Goal: Information Seeking & Learning: Learn about a topic

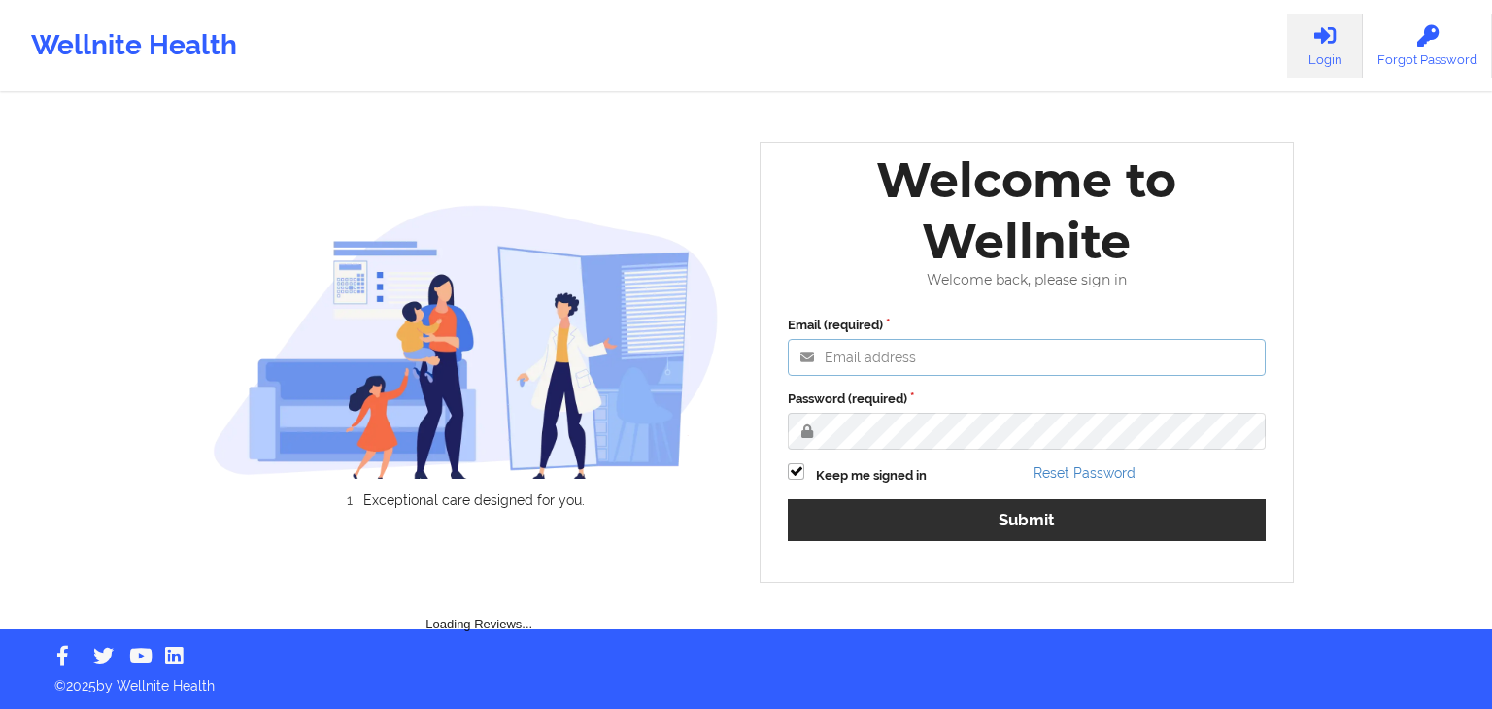
type input "[EMAIL_ADDRESS][DOMAIN_NAME]"
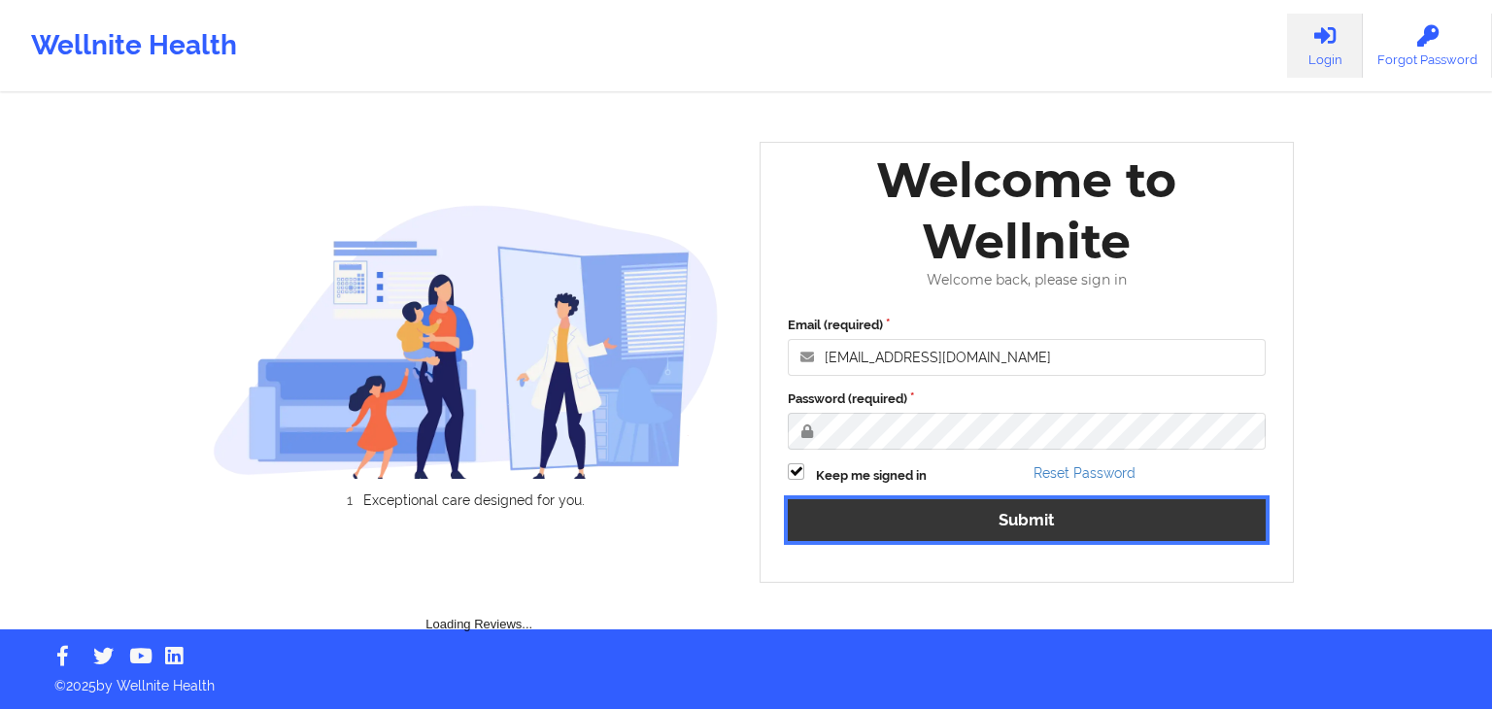
click at [886, 523] on button "Submit" at bounding box center [1027, 520] width 478 height 42
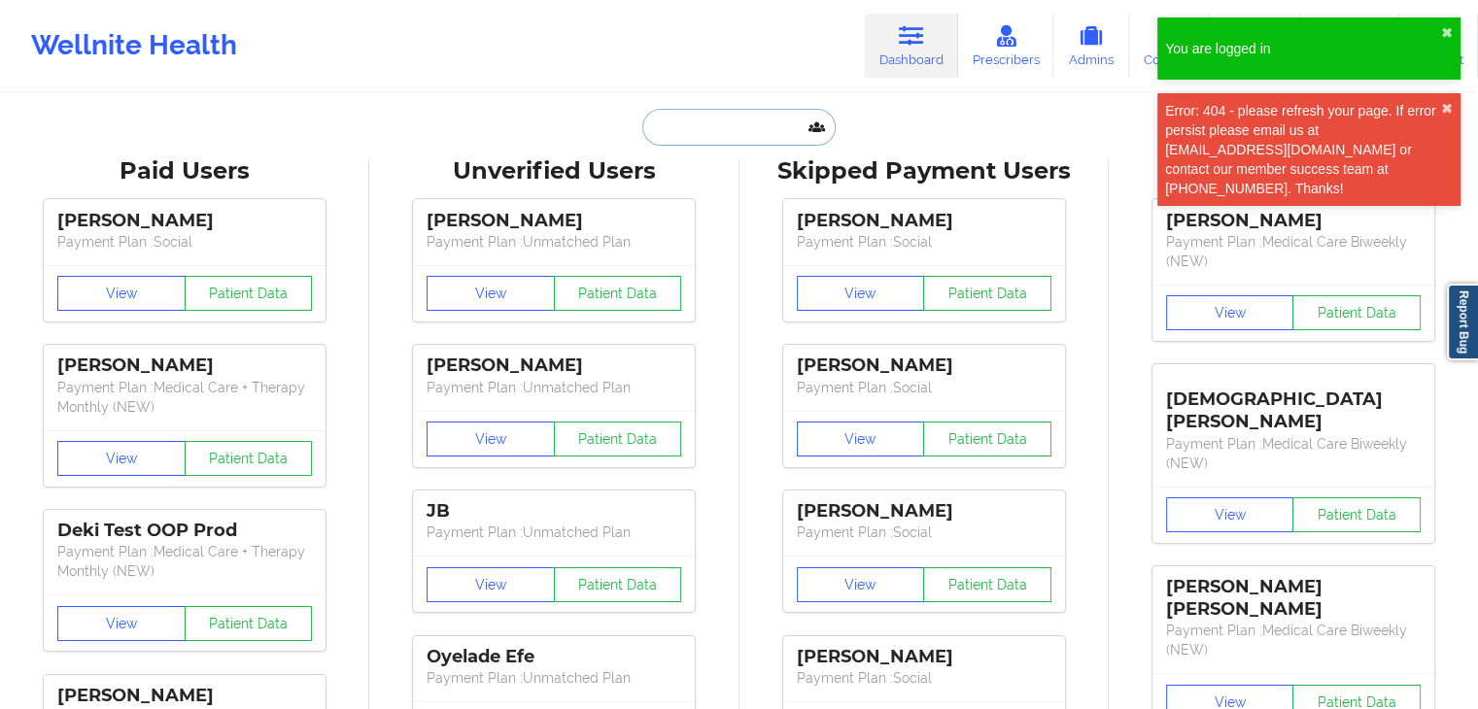
click at [717, 136] on input "text" at bounding box center [738, 127] width 192 height 37
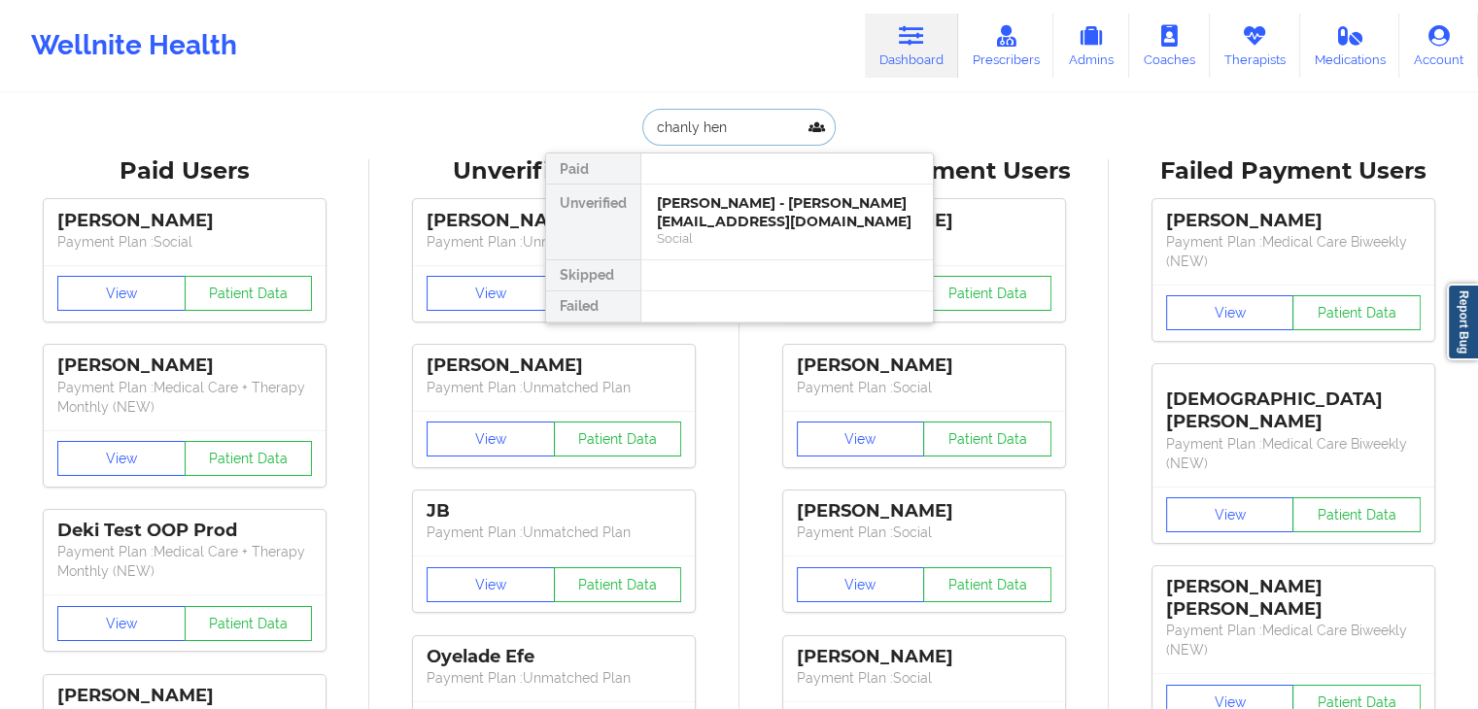
type input "[PERSON_NAME]"
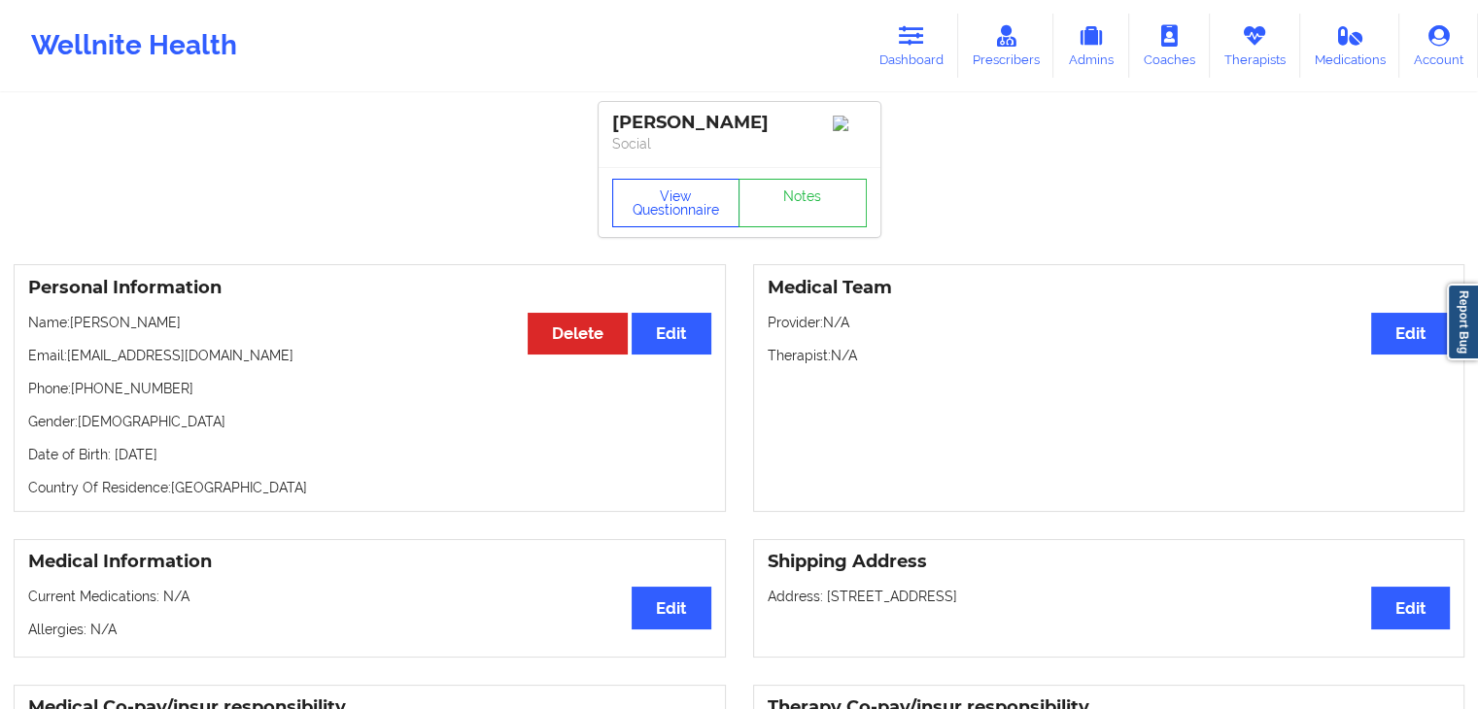
click at [627, 197] on button "View Questionnaire" at bounding box center [676, 203] width 128 height 49
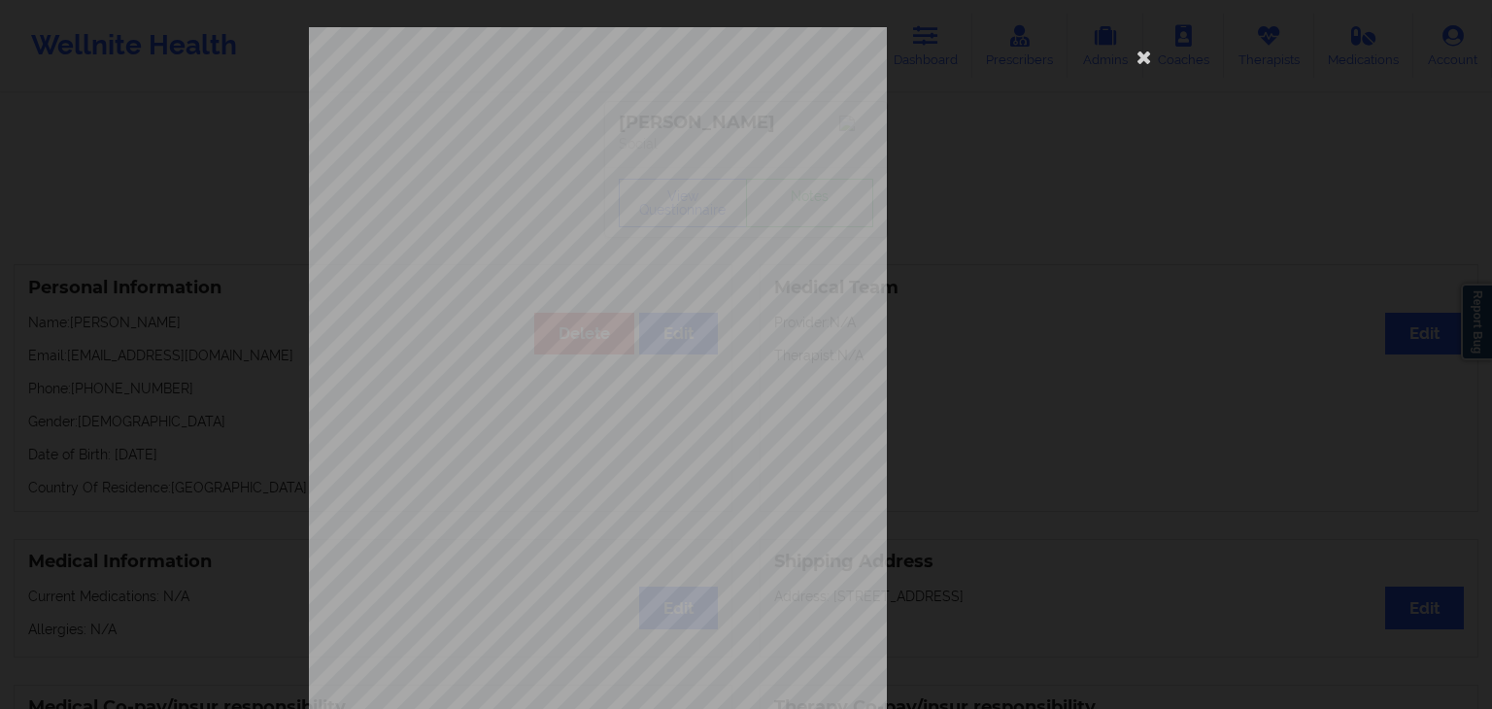
click at [600, 129] on span "What state do you live in ?" at bounding box center [568, 133] width 119 height 11
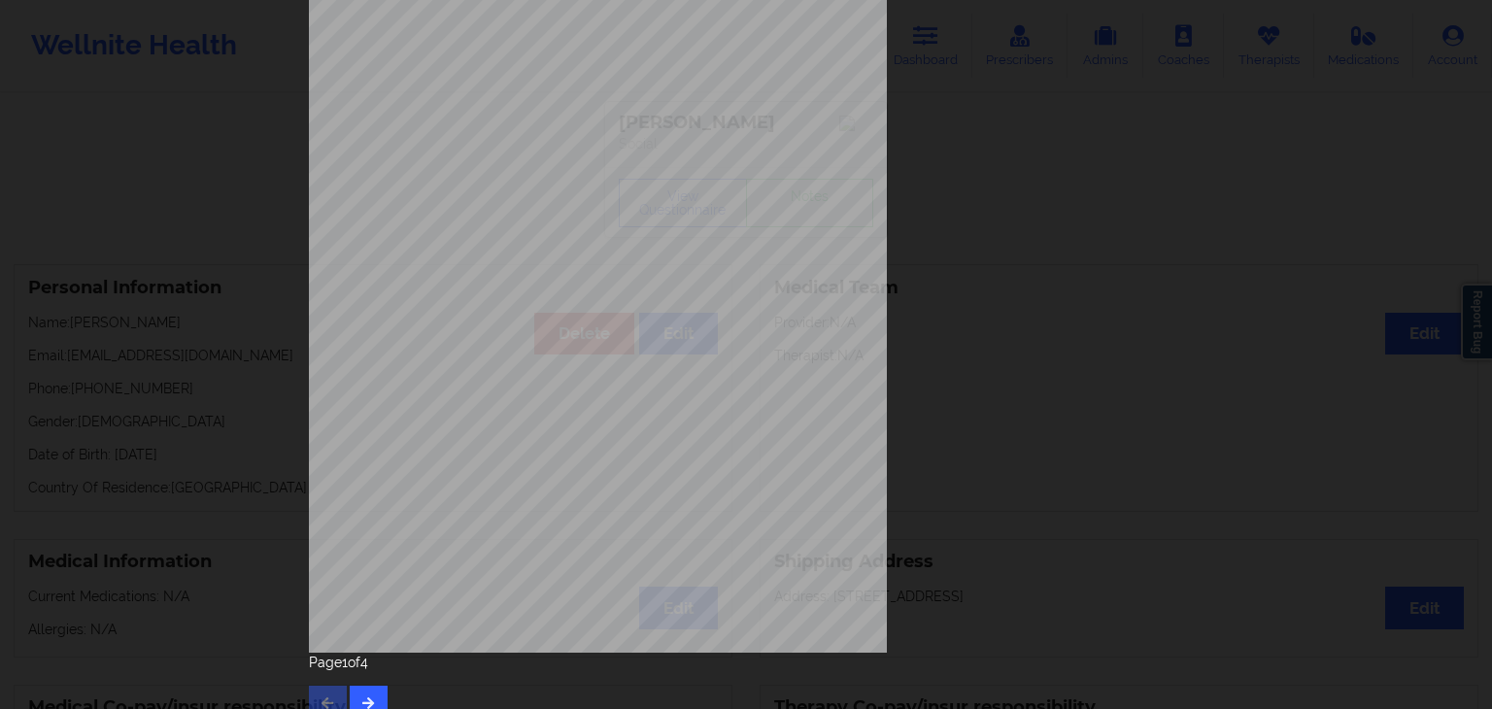
scroll to position [218, 0]
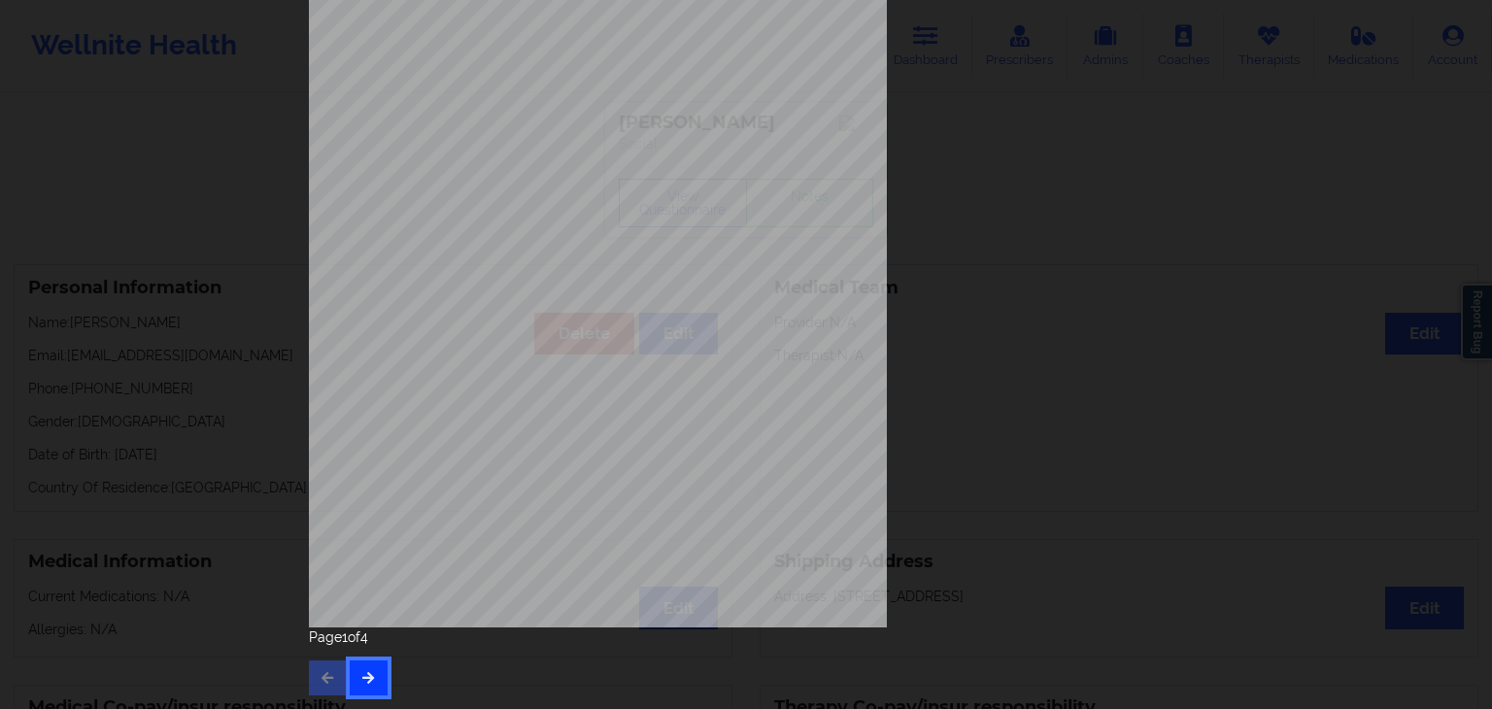
click at [371, 677] on icon "button" at bounding box center [368, 677] width 17 height 12
click at [369, 692] on button "button" at bounding box center [369, 678] width 38 height 35
click at [368, 671] on icon "button" at bounding box center [368, 677] width 17 height 12
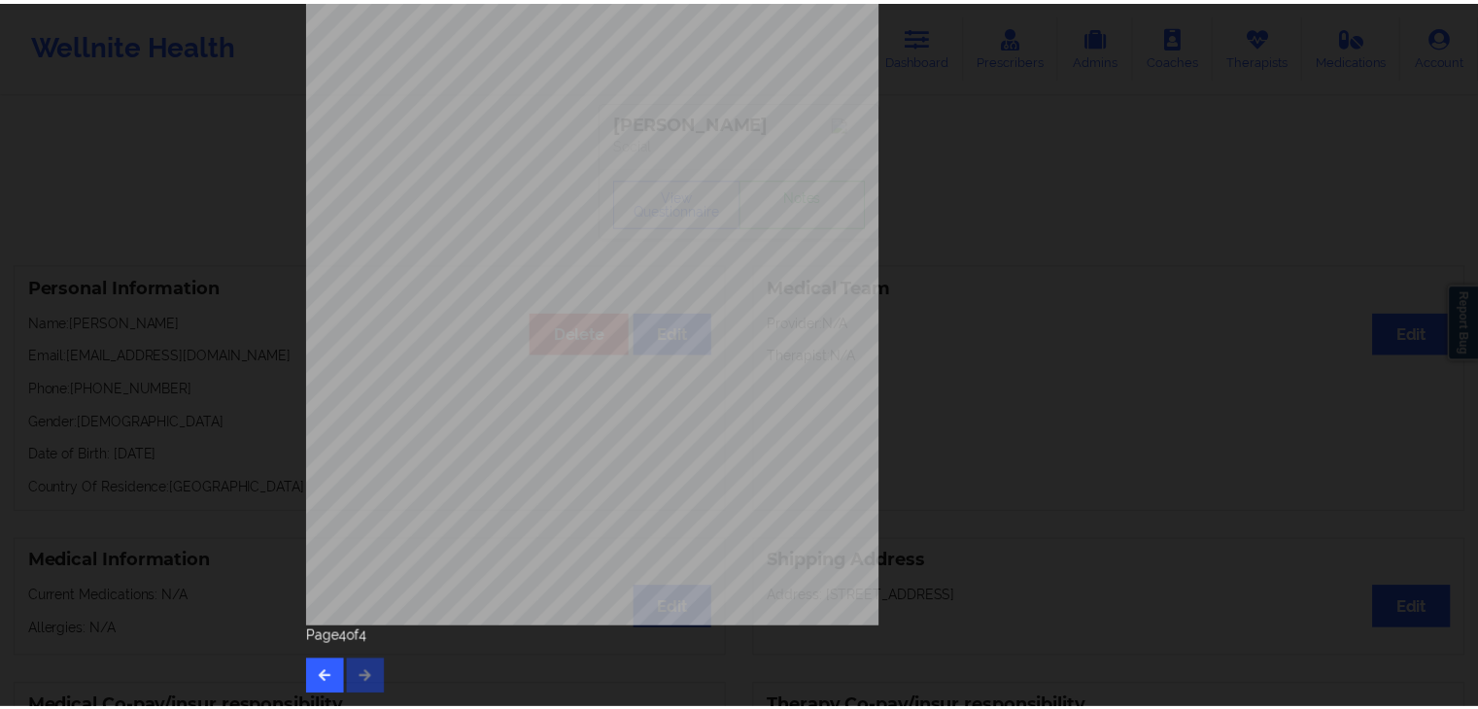
scroll to position [0, 0]
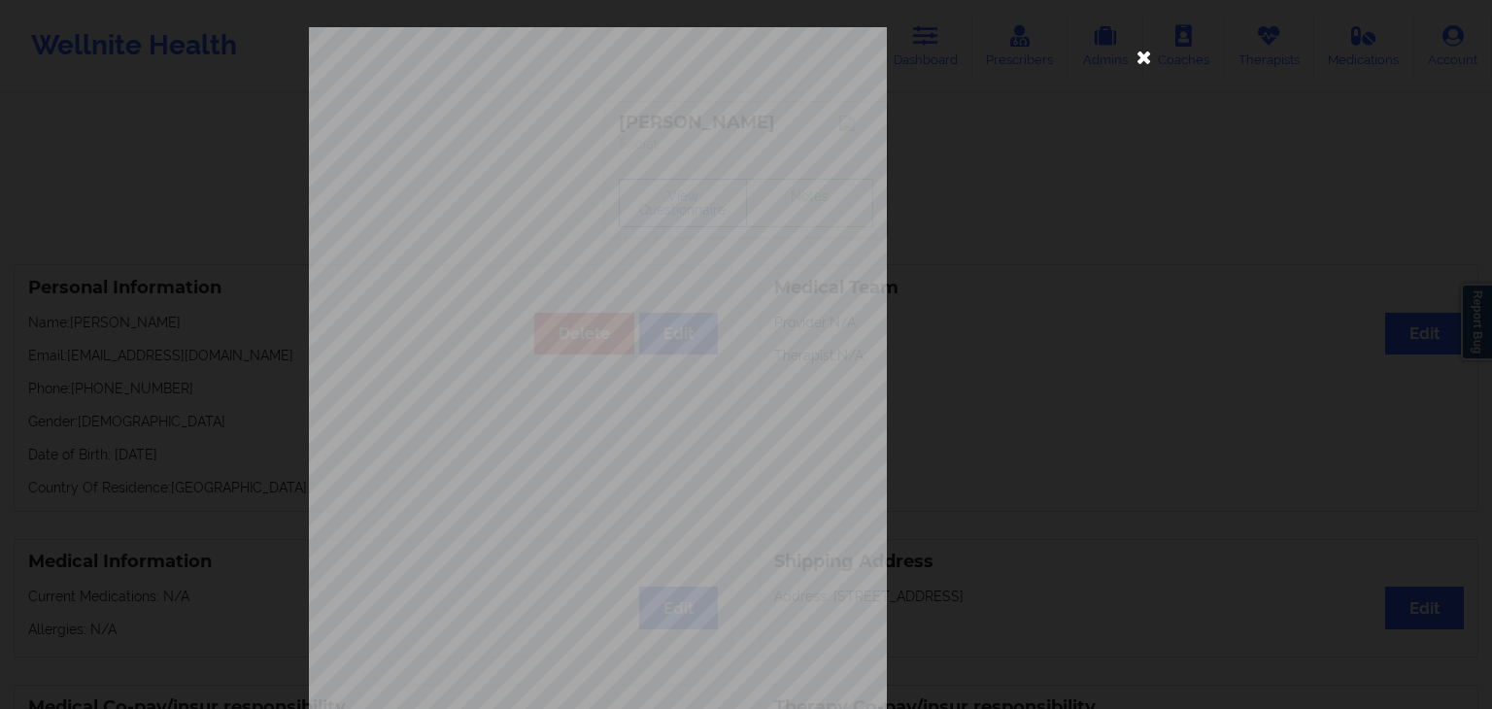
click at [1131, 55] on icon at bounding box center [1144, 56] width 31 height 31
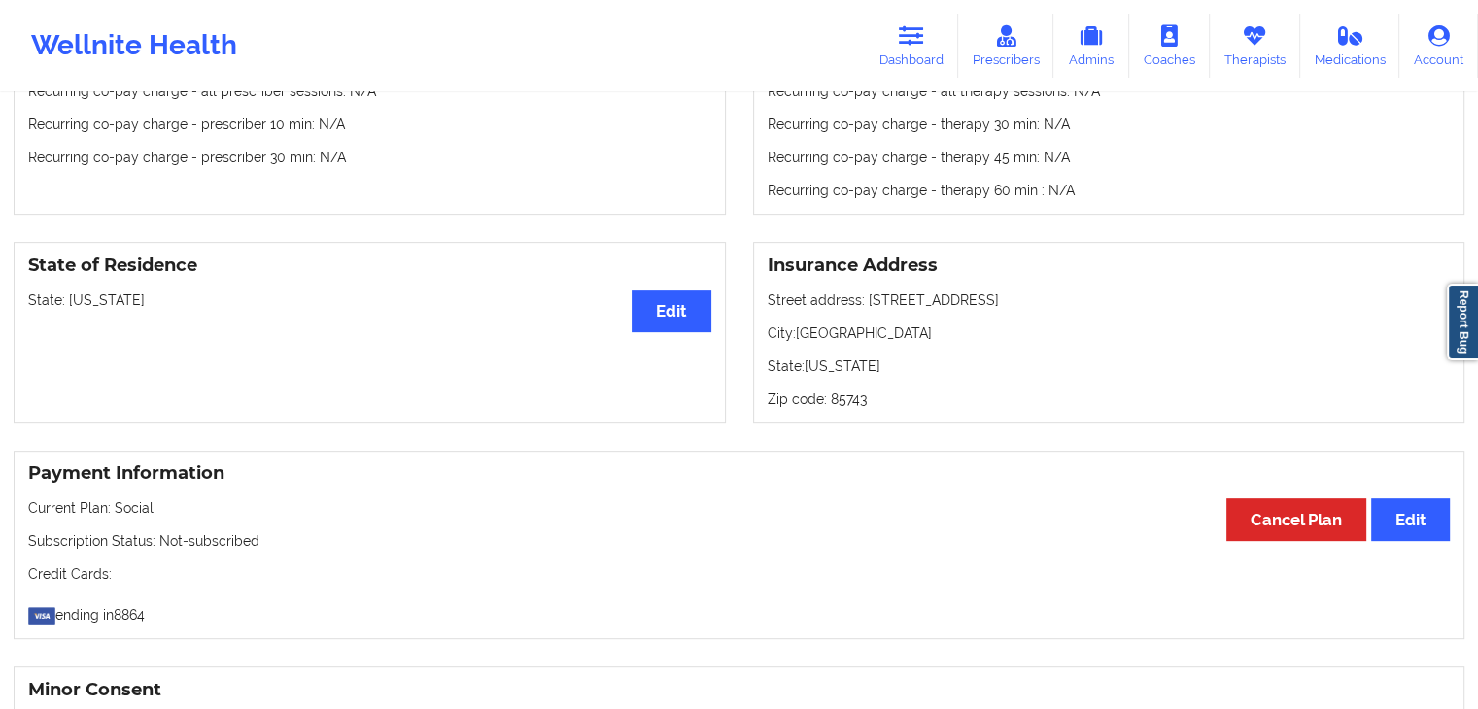
scroll to position [610, 0]
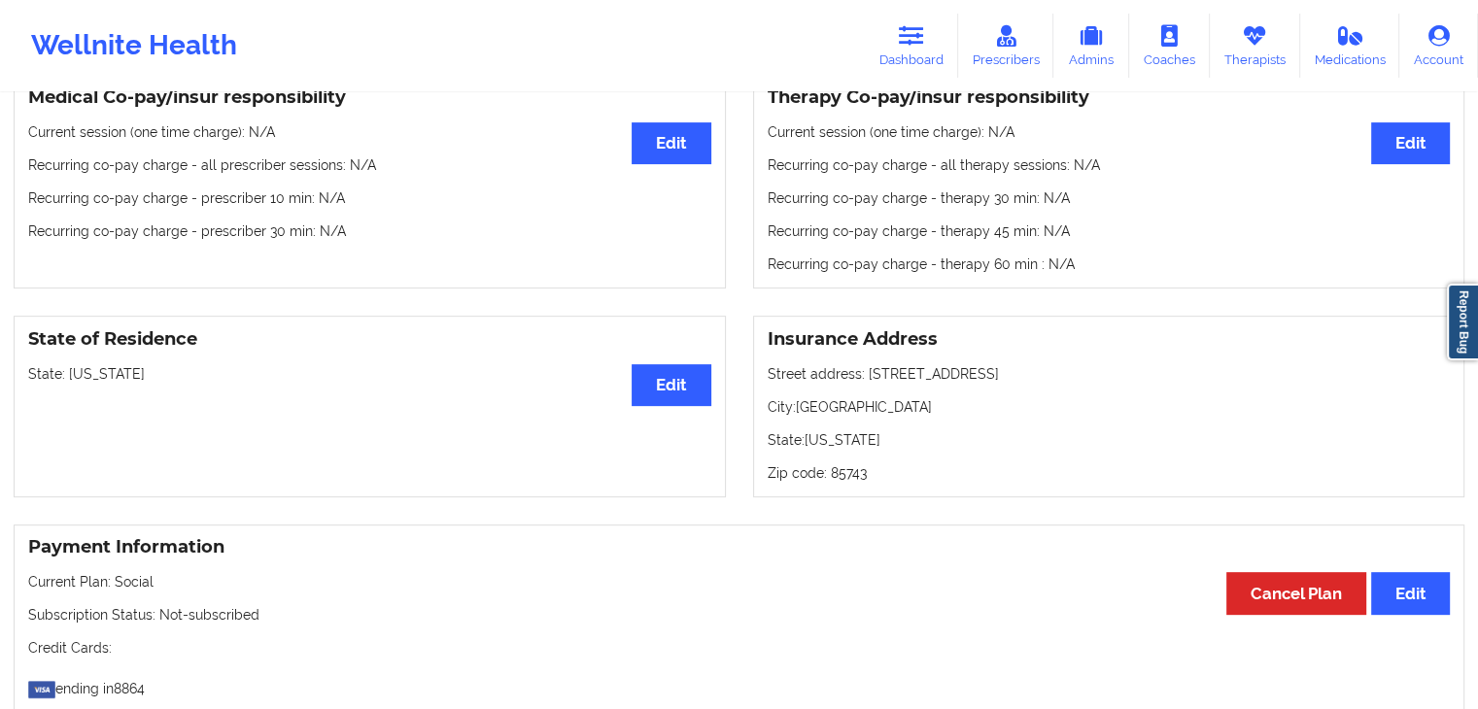
click at [400, 417] on div "State of Residence Edit State: [US_STATE]" at bounding box center [370, 407] width 712 height 182
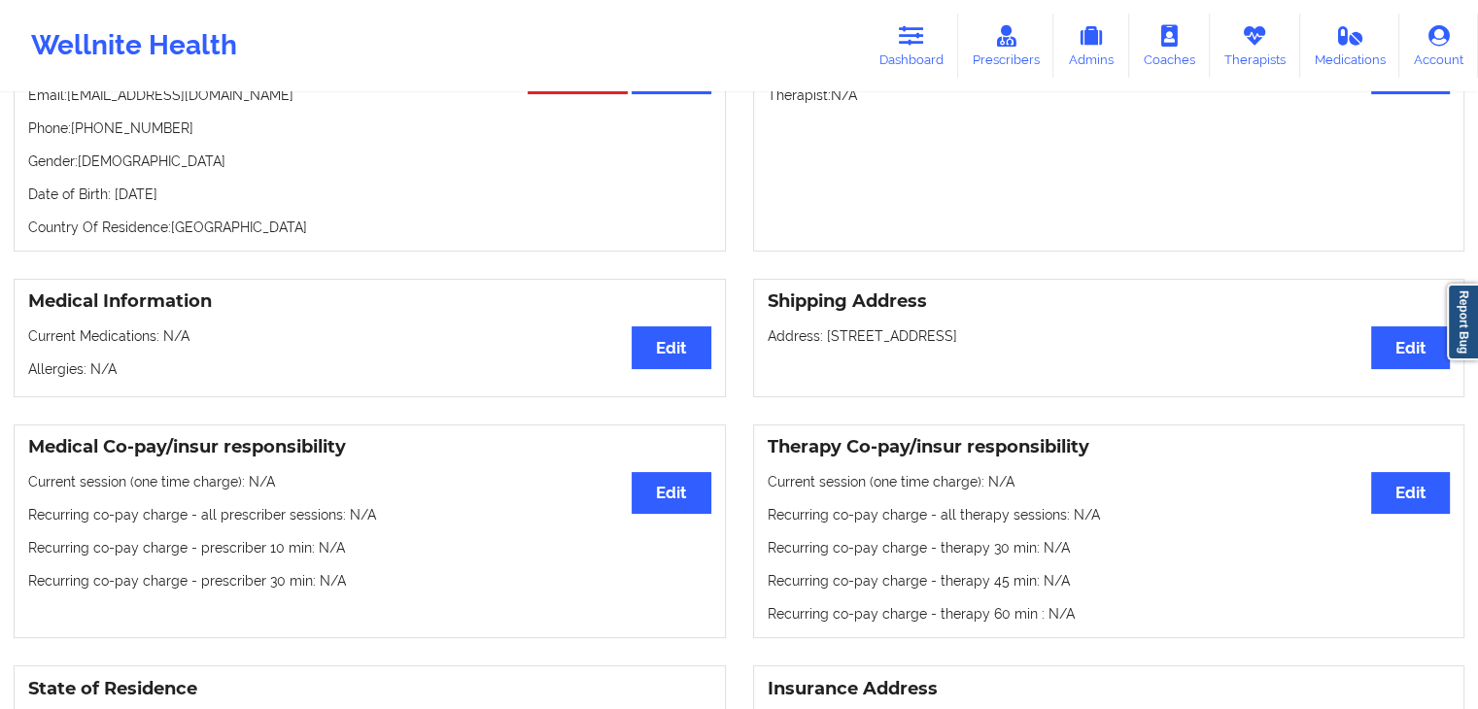
scroll to position [221, 0]
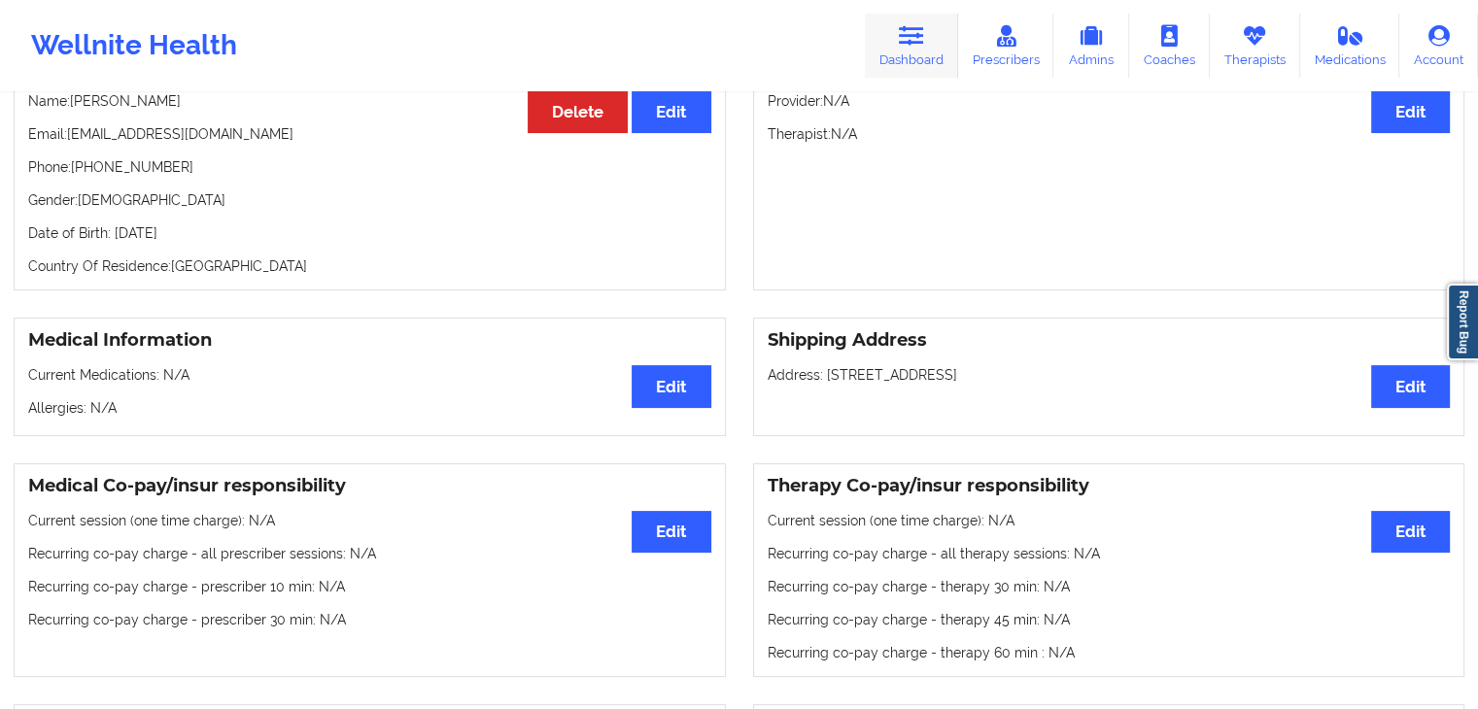
click at [909, 30] on icon at bounding box center [911, 35] width 25 height 21
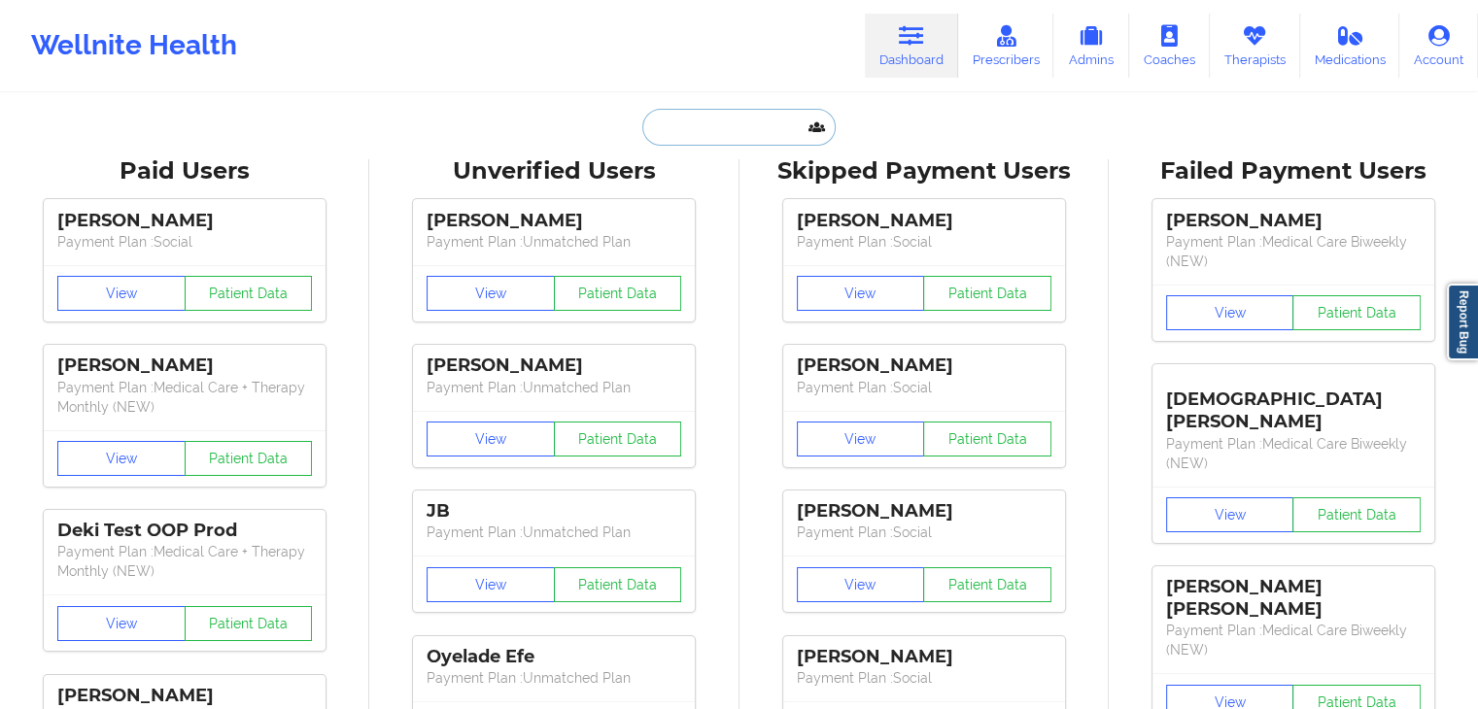
click at [741, 126] on input "text" at bounding box center [738, 127] width 192 height 37
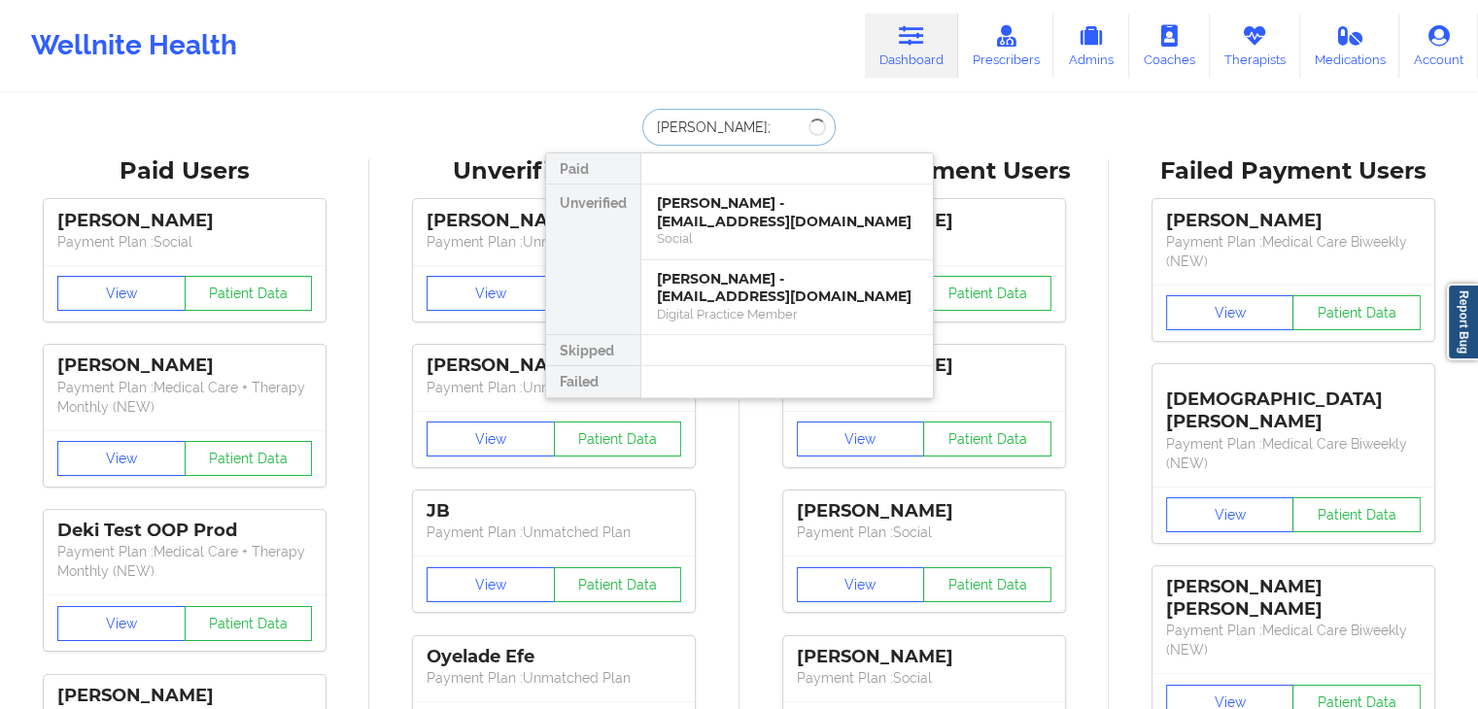
type input "[PERSON_NAME]"
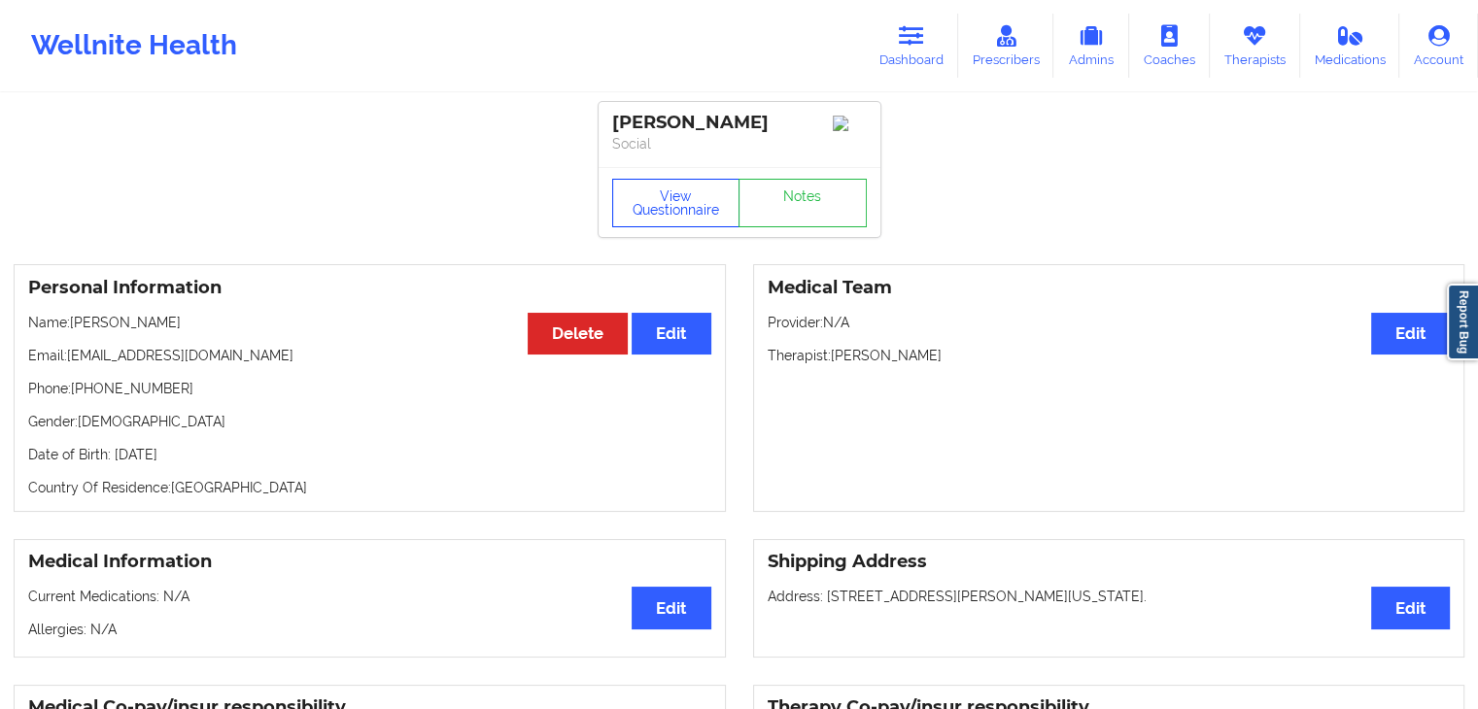
click at [676, 191] on button "View Questionnaire" at bounding box center [676, 203] width 128 height 49
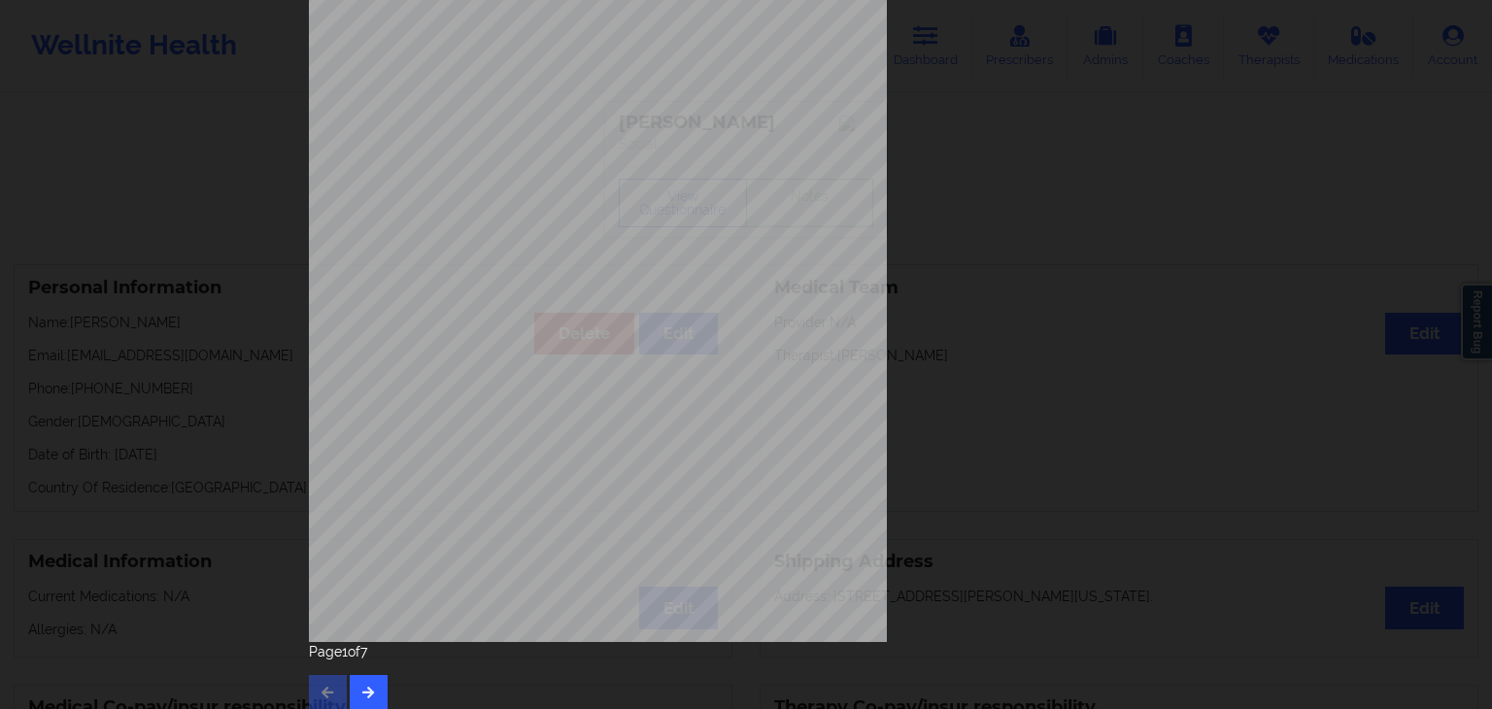
scroll to position [218, 0]
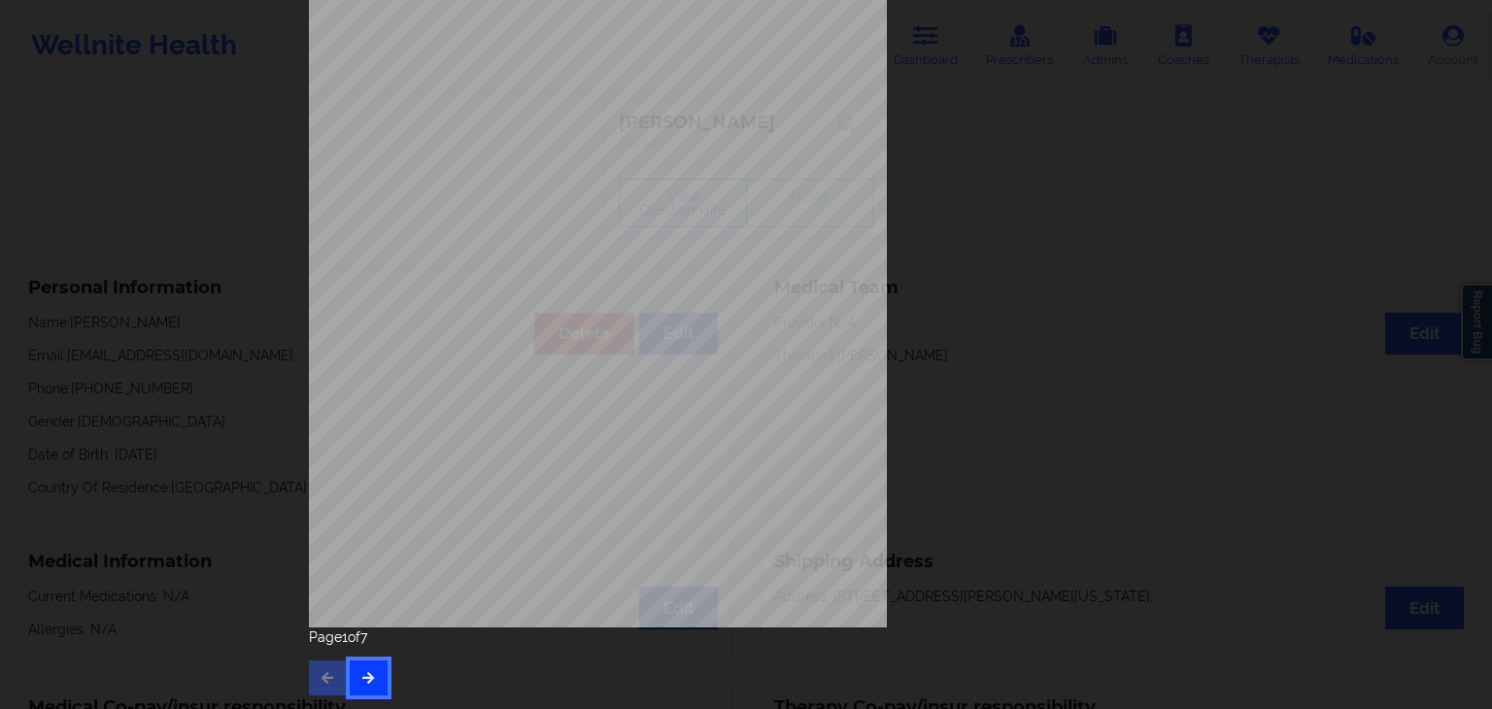
click at [369, 665] on button "button" at bounding box center [369, 678] width 38 height 35
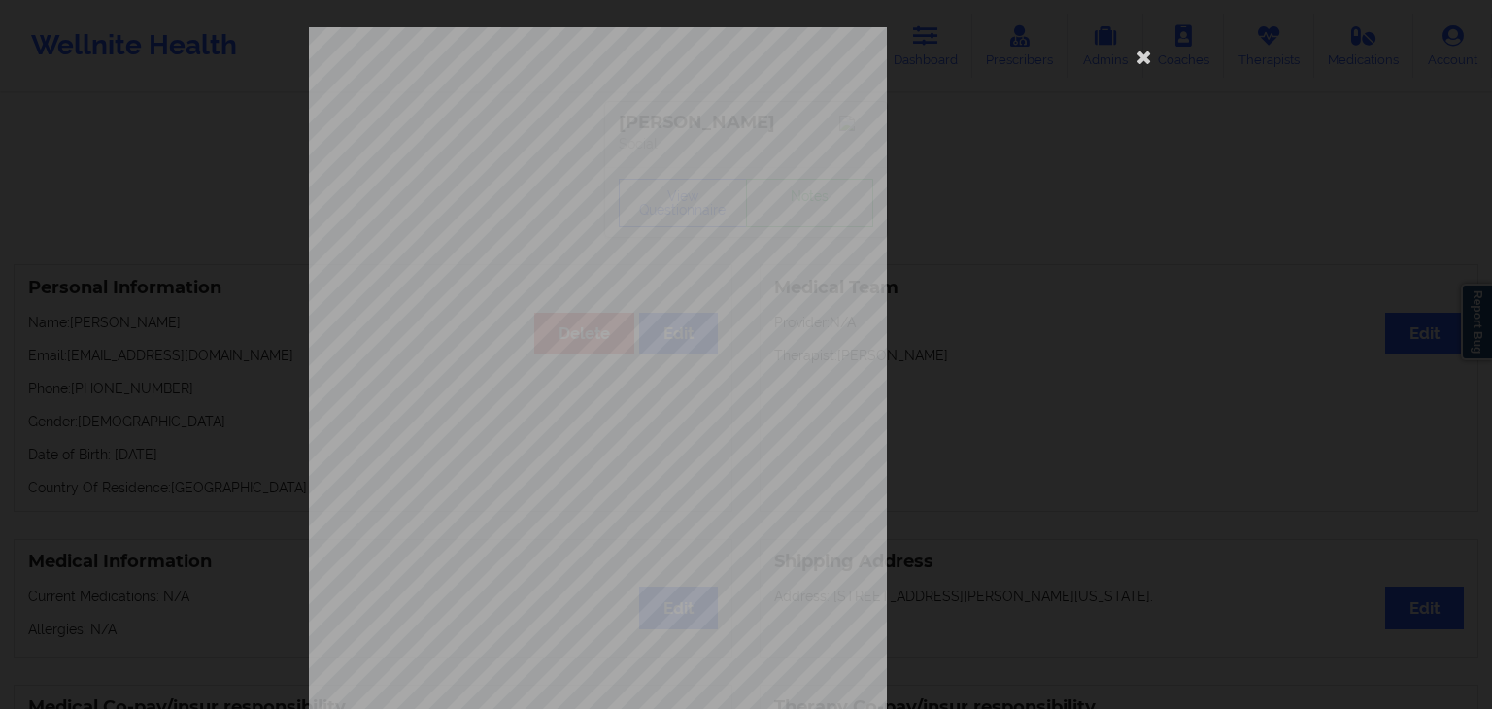
click at [636, 439] on span "Trouble falling or staying asleep, or sleeping too much" at bounding box center [639, 444] width 244 height 11
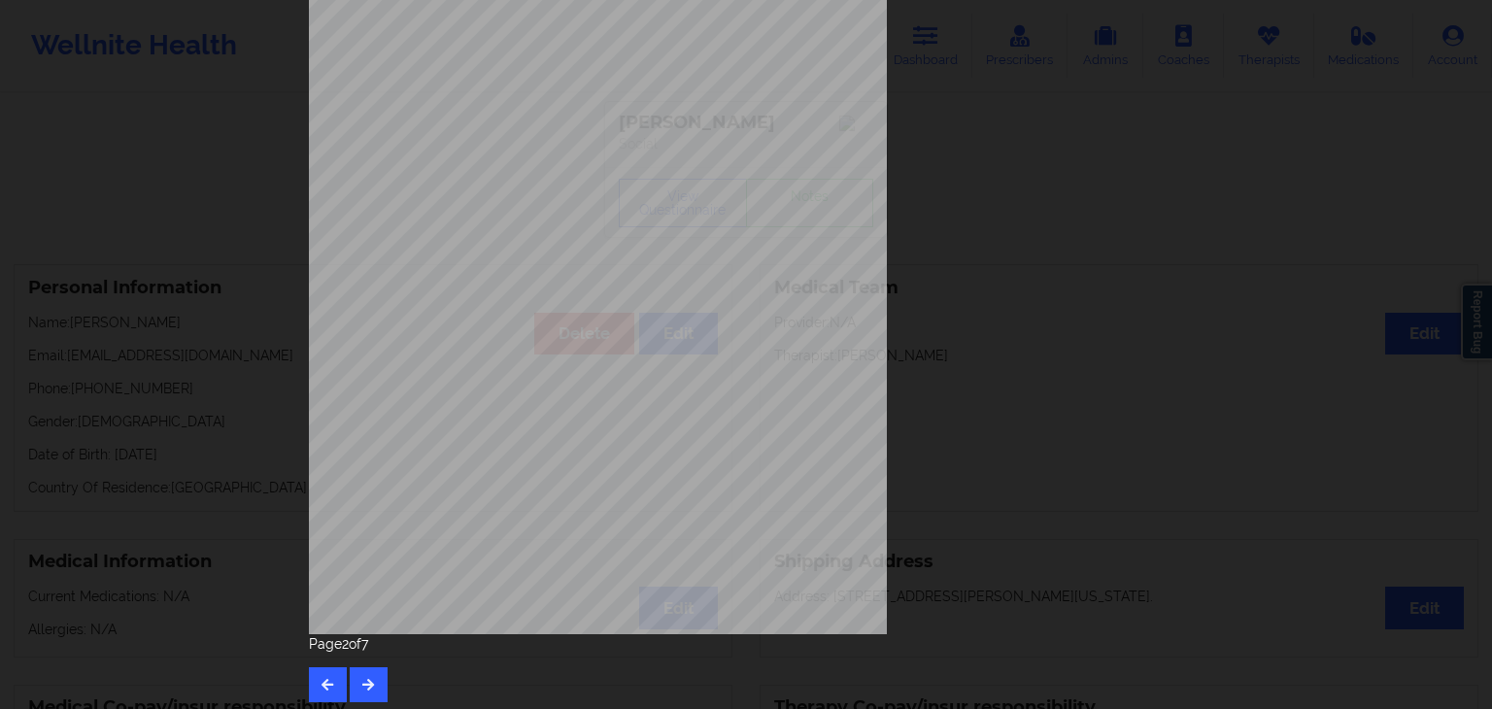
scroll to position [218, 0]
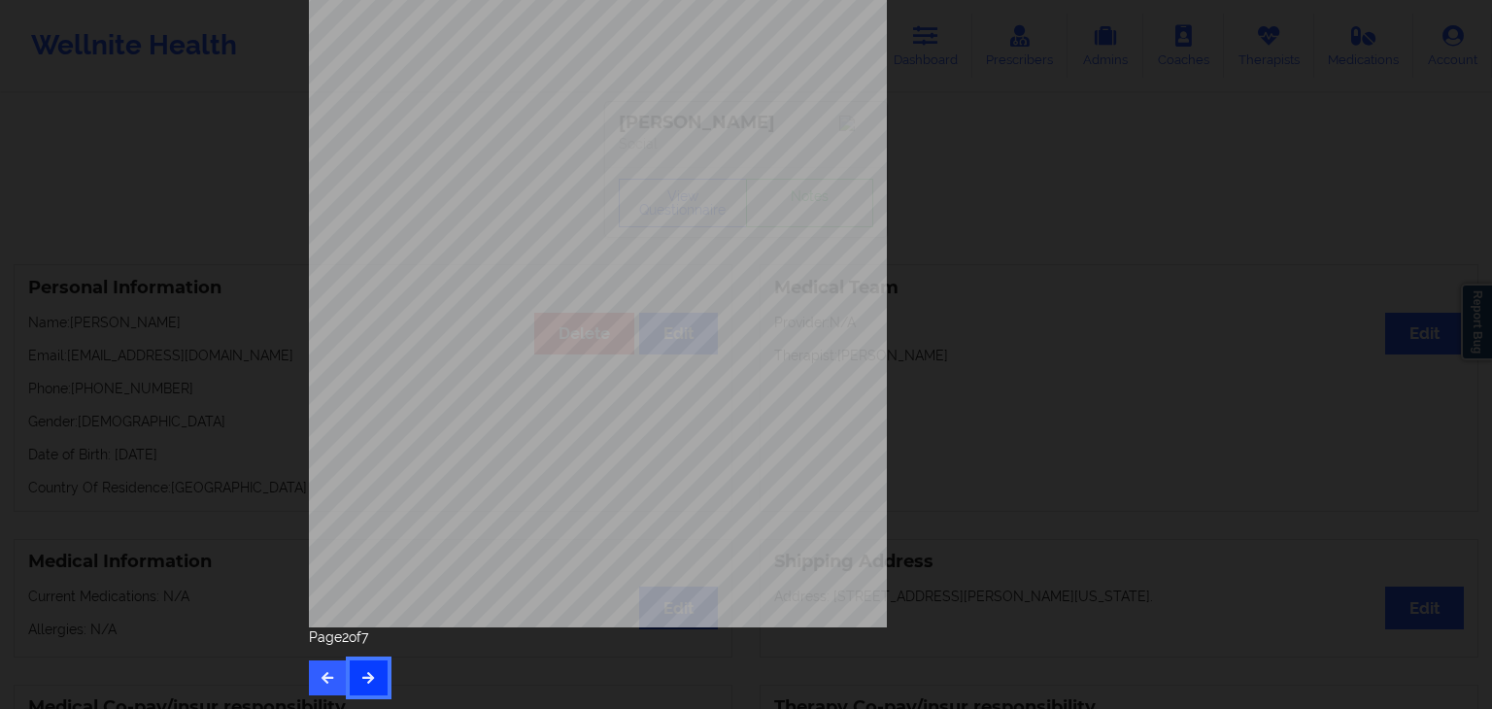
click at [353, 675] on button "button" at bounding box center [369, 678] width 38 height 35
click at [360, 673] on icon "button" at bounding box center [368, 677] width 17 height 12
click at [374, 669] on button "button" at bounding box center [369, 678] width 38 height 35
click at [369, 672] on icon "button" at bounding box center [368, 677] width 17 height 12
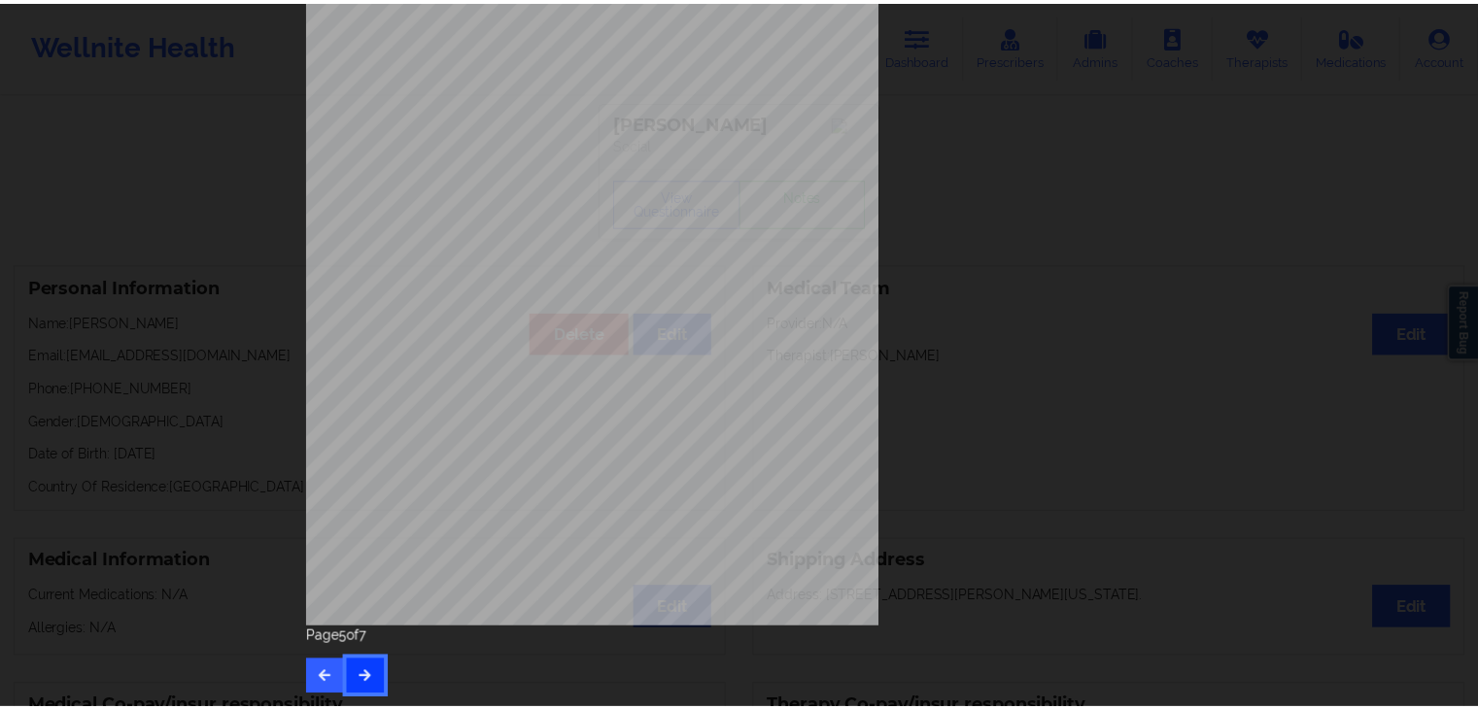
scroll to position [0, 0]
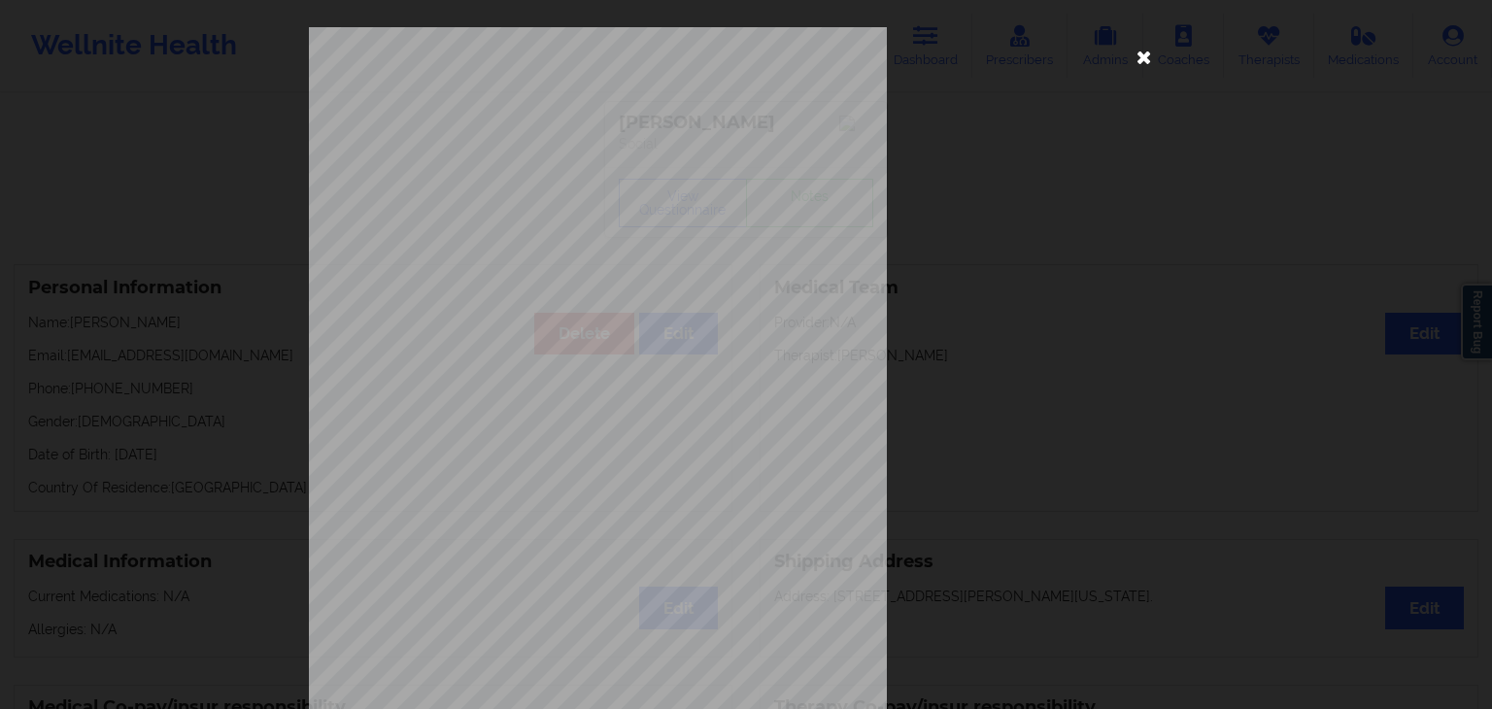
click at [1142, 55] on icon at bounding box center [1144, 56] width 31 height 31
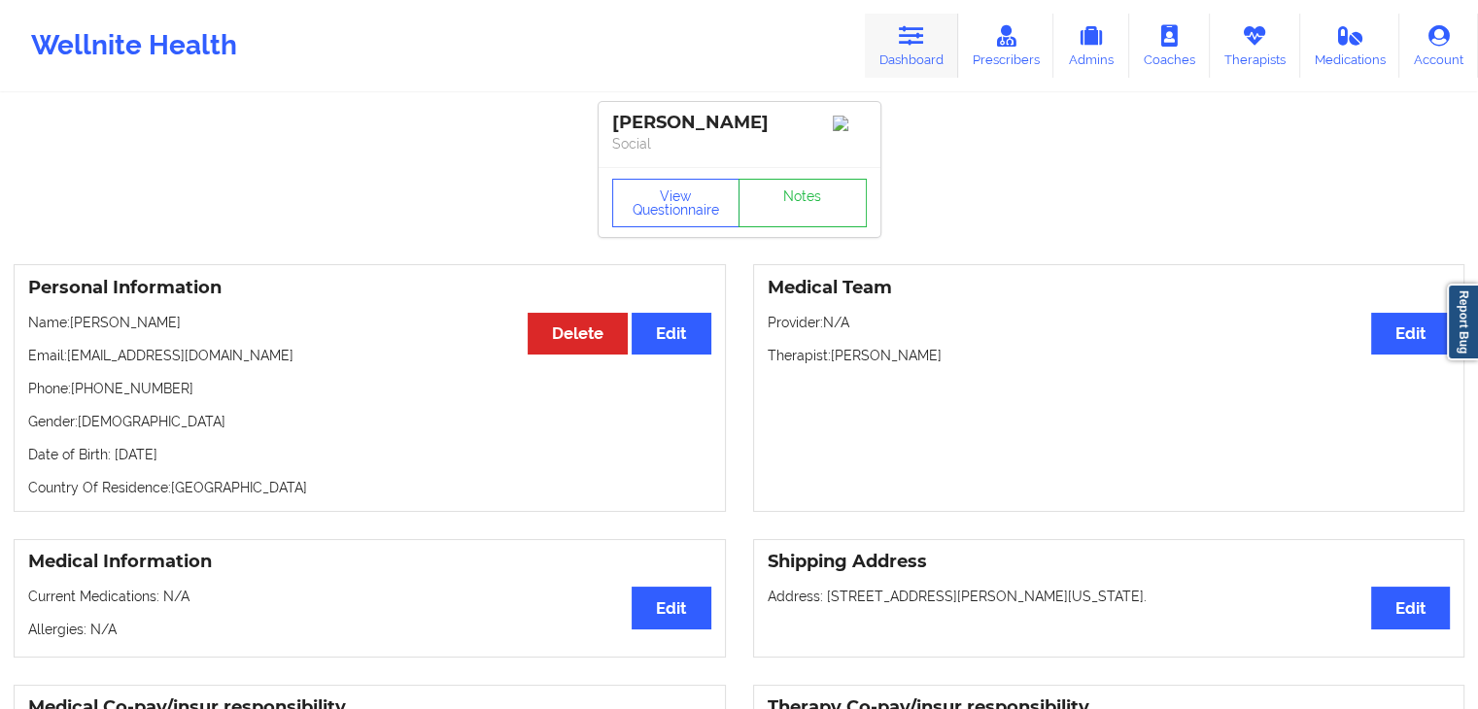
click at [904, 20] on link "Dashboard" at bounding box center [911, 46] width 93 height 64
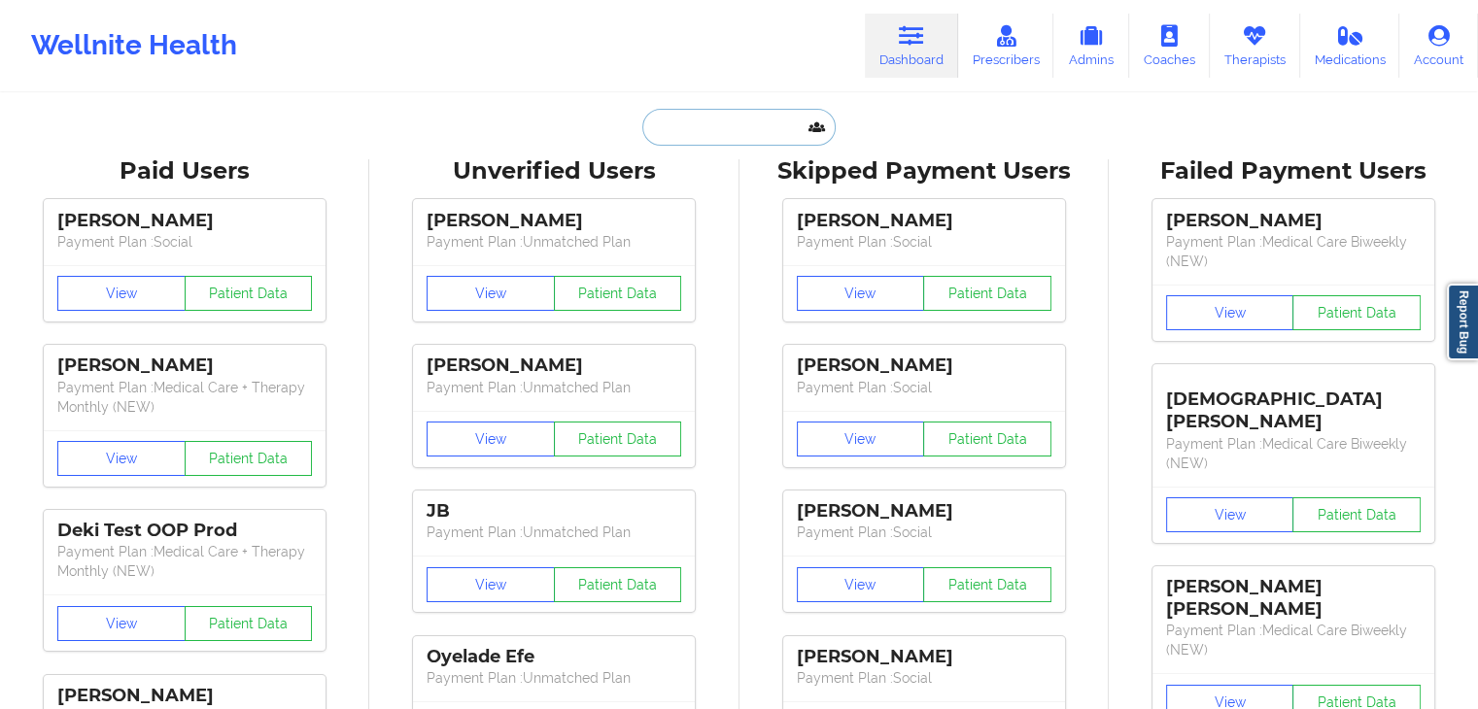
click at [695, 116] on input "text" at bounding box center [738, 127] width 192 height 37
paste input "[EMAIL_ADDRESS][DOMAIN_NAME]"
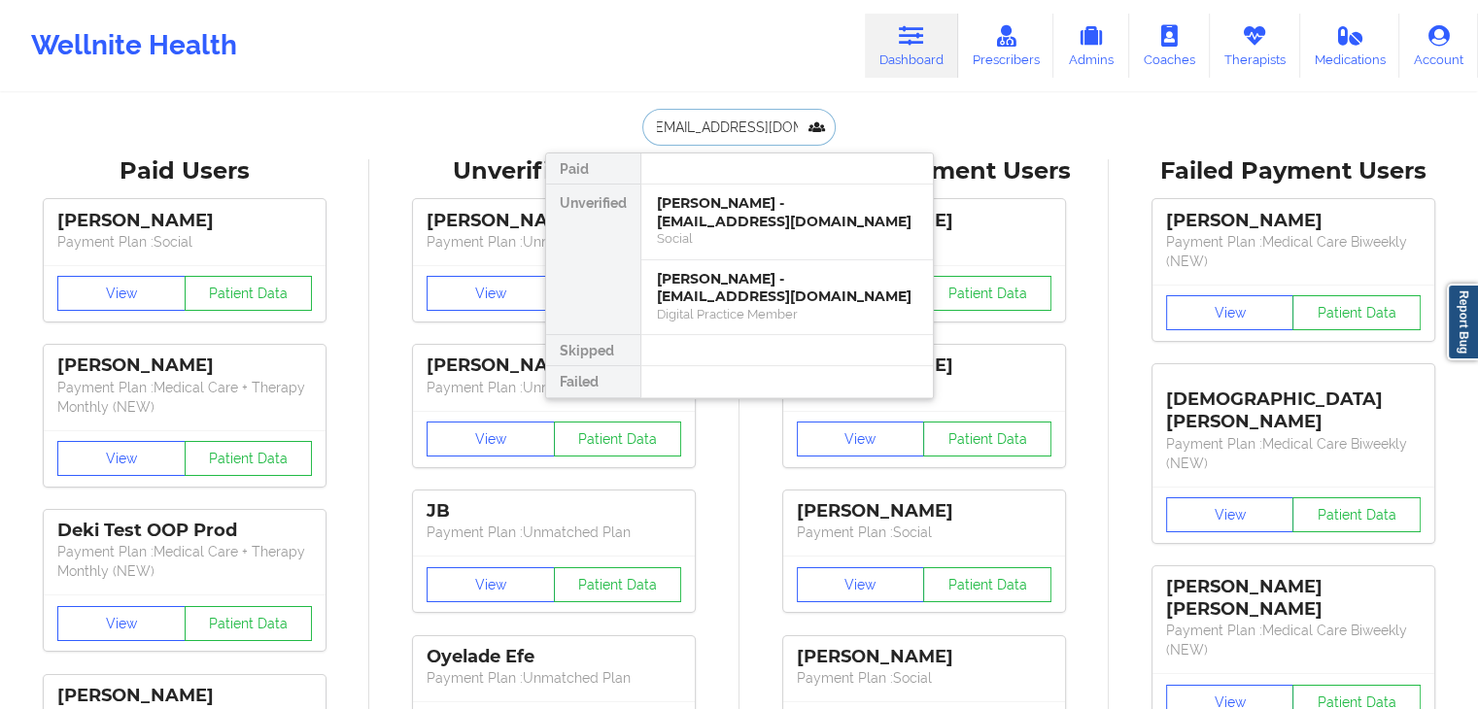
type input "[EMAIL_ADDRESS][DOMAIN_NAME]"
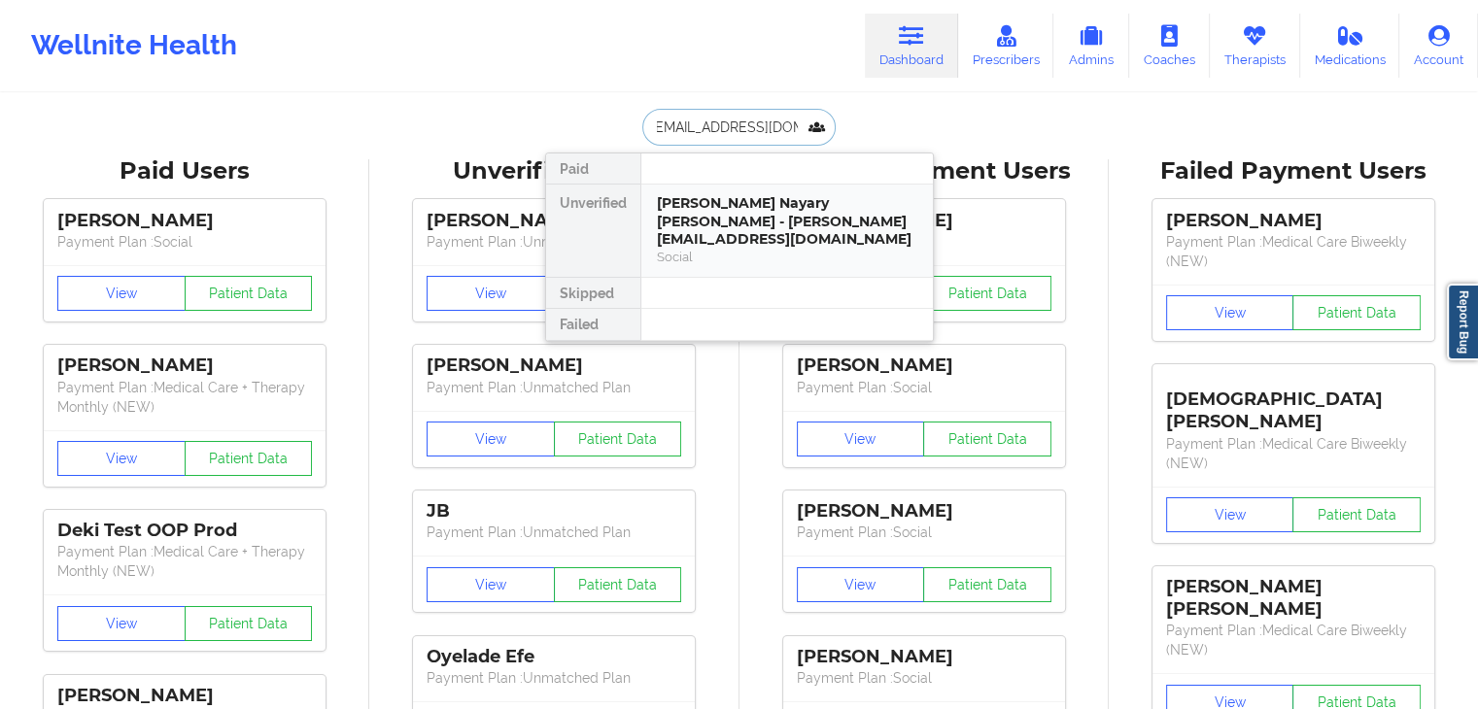
click at [704, 219] on div "[PERSON_NAME] Nayary [PERSON_NAME] - [PERSON_NAME][EMAIL_ADDRESS][DOMAIN_NAME]" at bounding box center [787, 221] width 260 height 54
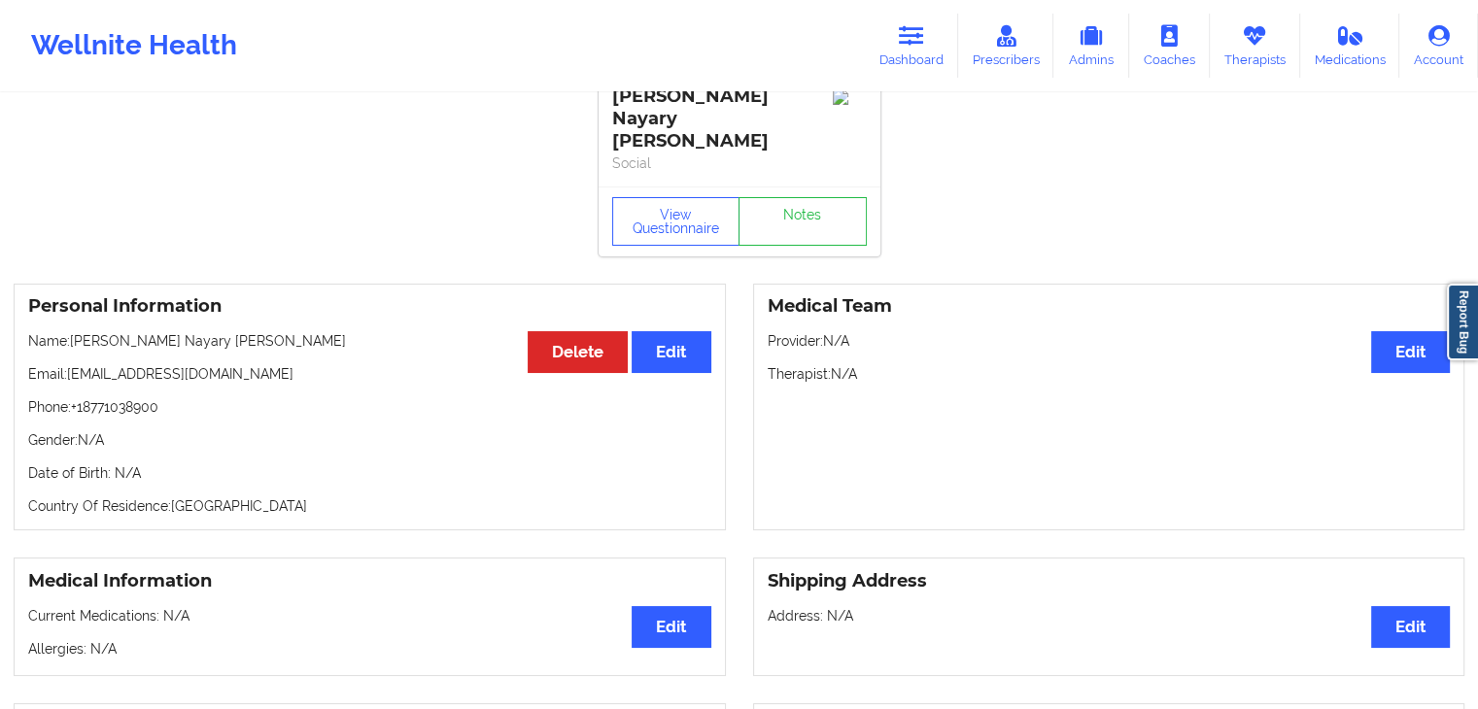
scroll to position [18, 0]
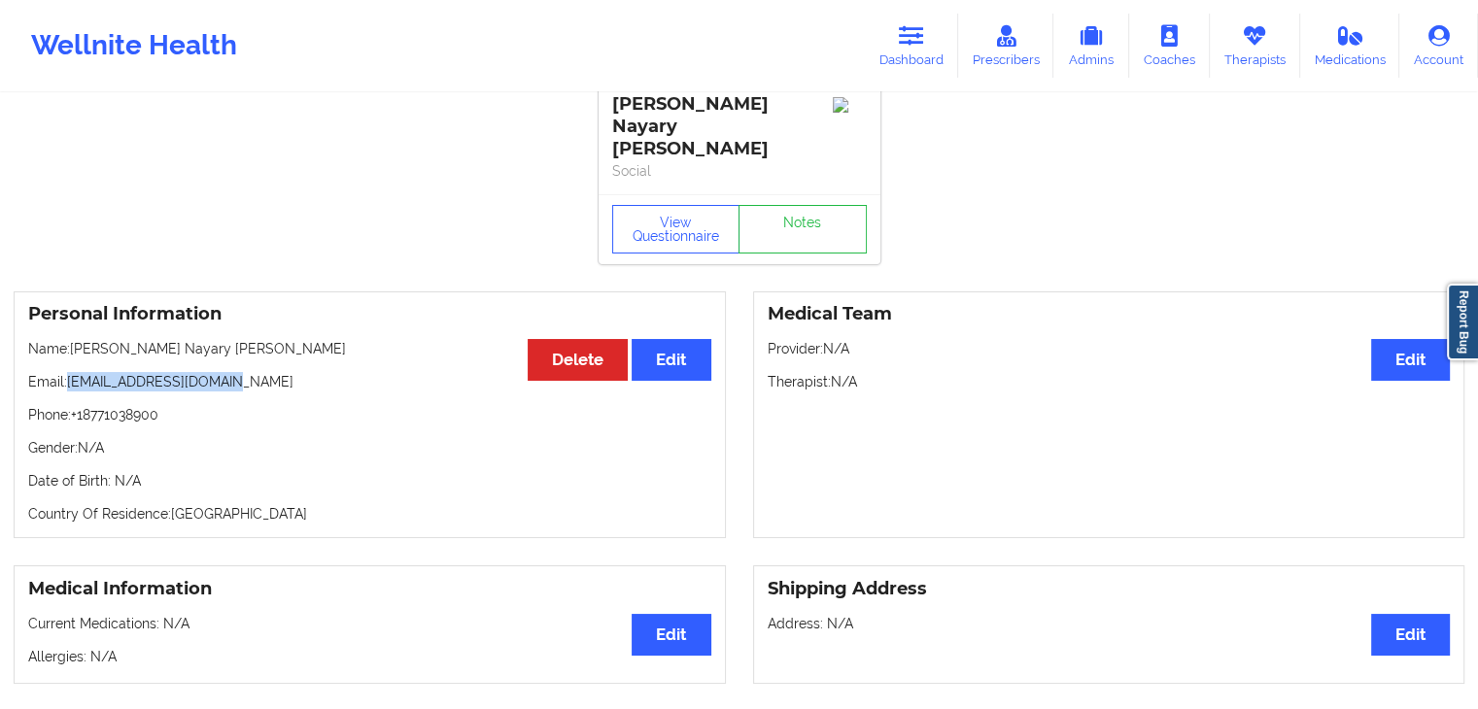
drag, startPoint x: 69, startPoint y: 353, endPoint x: 246, endPoint y: 360, distance: 177.0
click at [246, 372] on p "Email: [EMAIL_ADDRESS][DOMAIN_NAME]" at bounding box center [369, 381] width 683 height 19
copy p "[EMAIL_ADDRESS][DOMAIN_NAME]"
click at [901, 63] on link "Dashboard" at bounding box center [911, 46] width 93 height 64
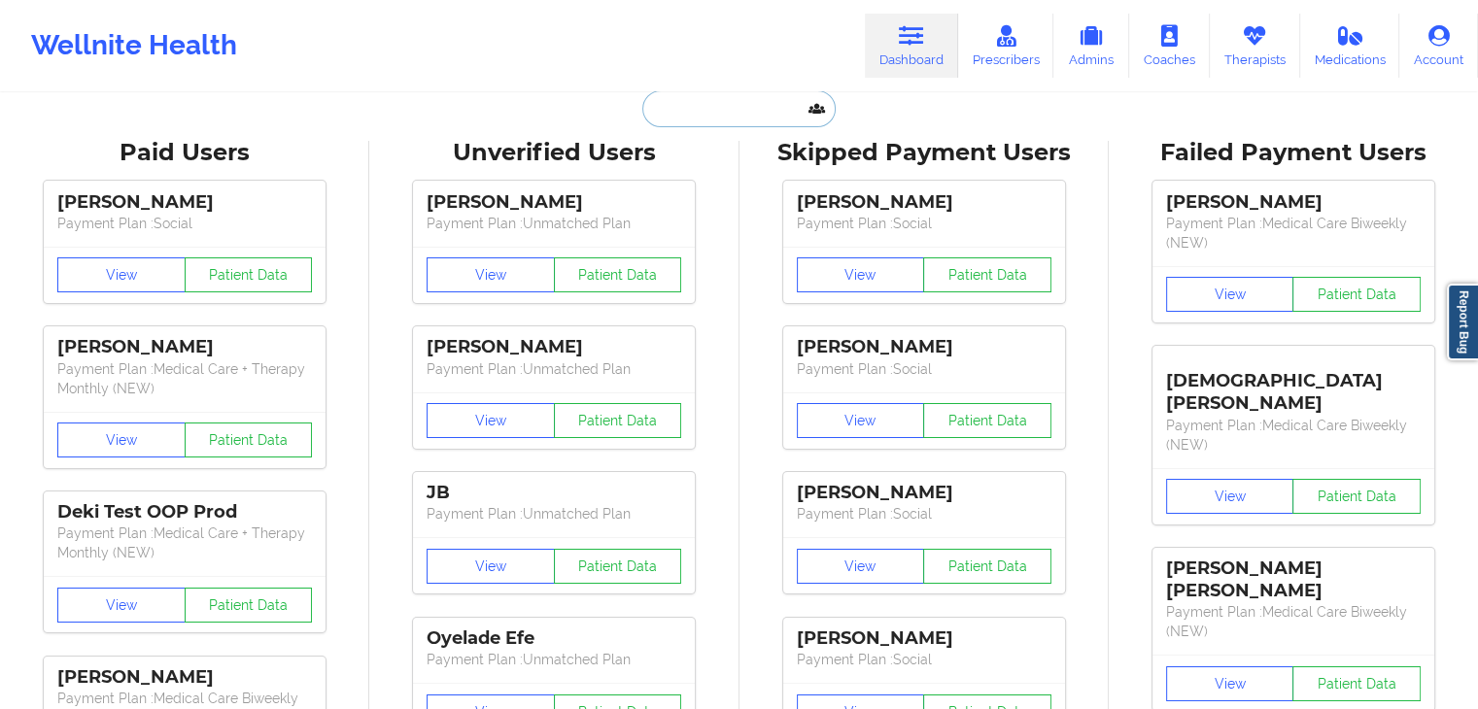
click at [744, 107] on input "text" at bounding box center [738, 108] width 192 height 37
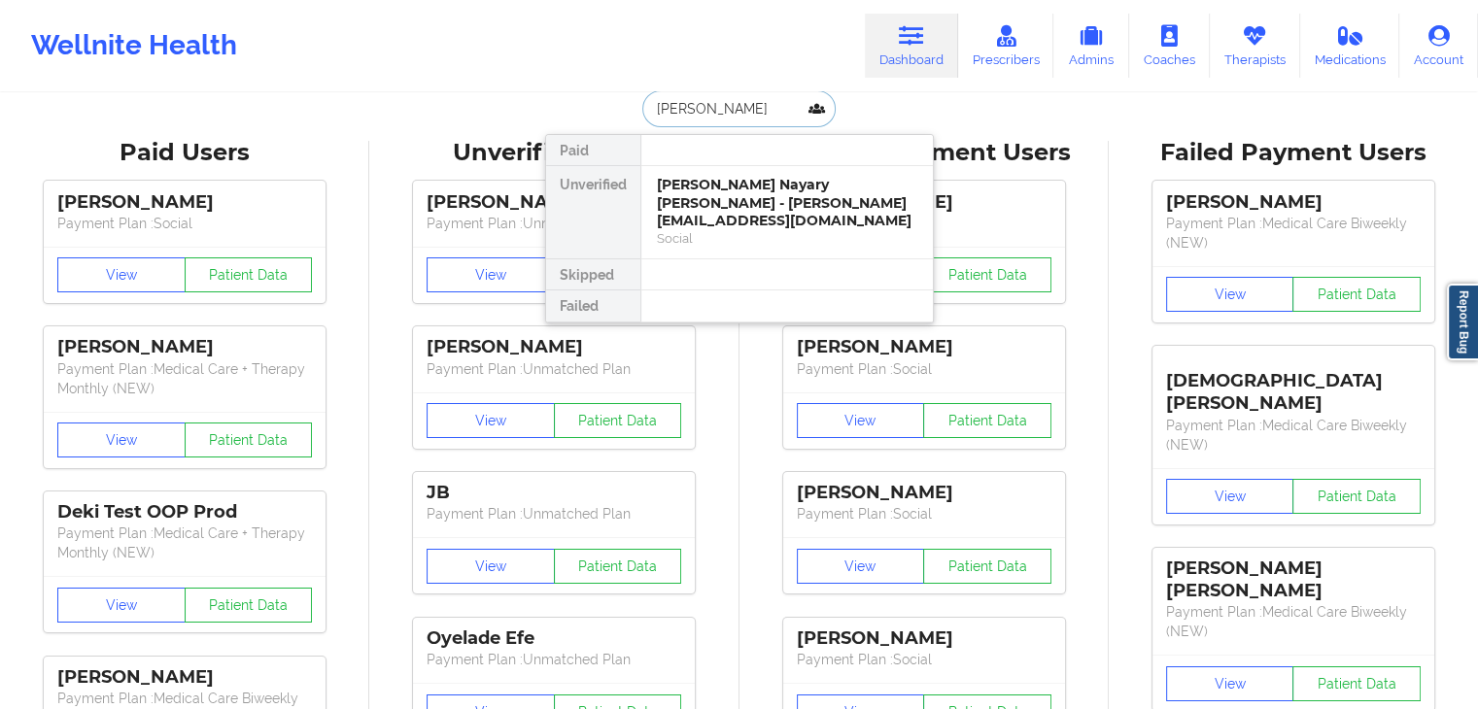
type input "[PERSON_NAME]"
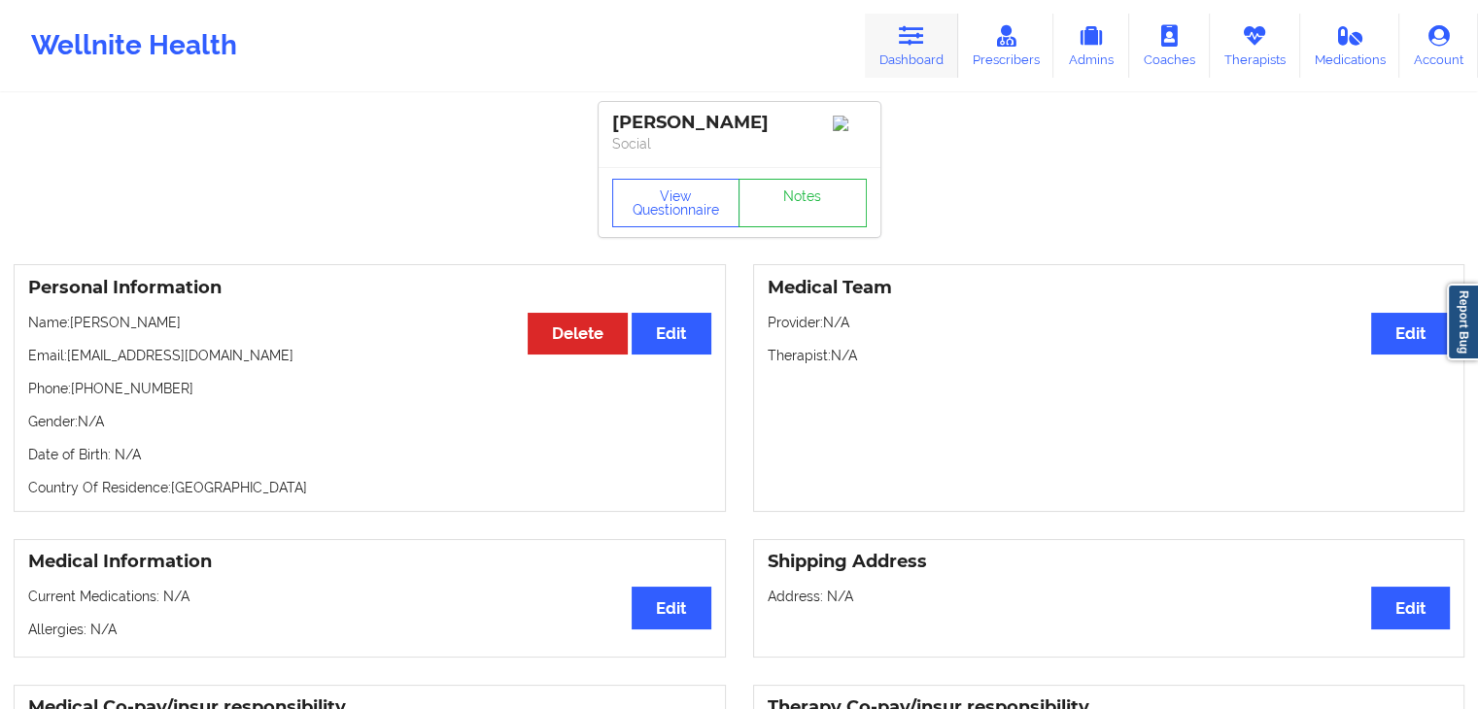
click at [919, 76] on link "Dashboard" at bounding box center [911, 46] width 93 height 64
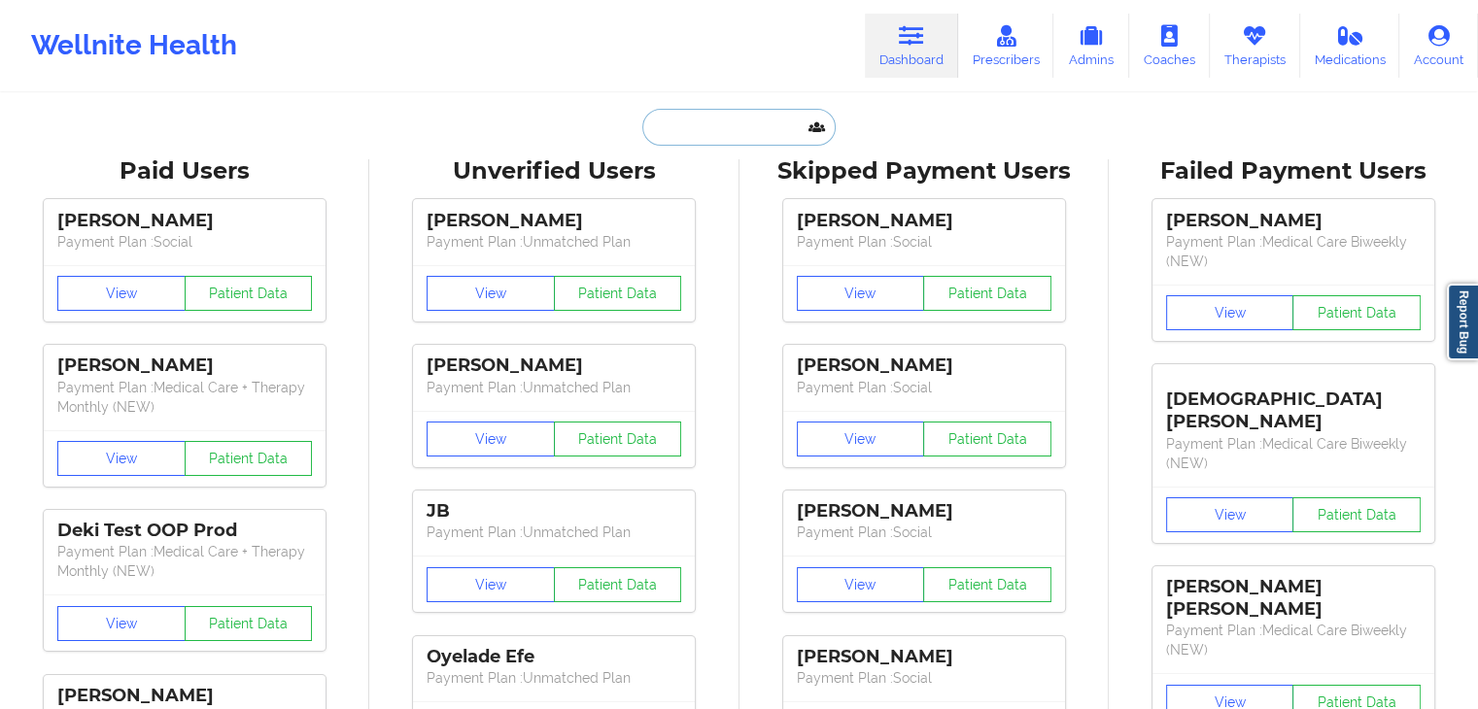
click at [745, 138] on input "text" at bounding box center [738, 127] width 192 height 37
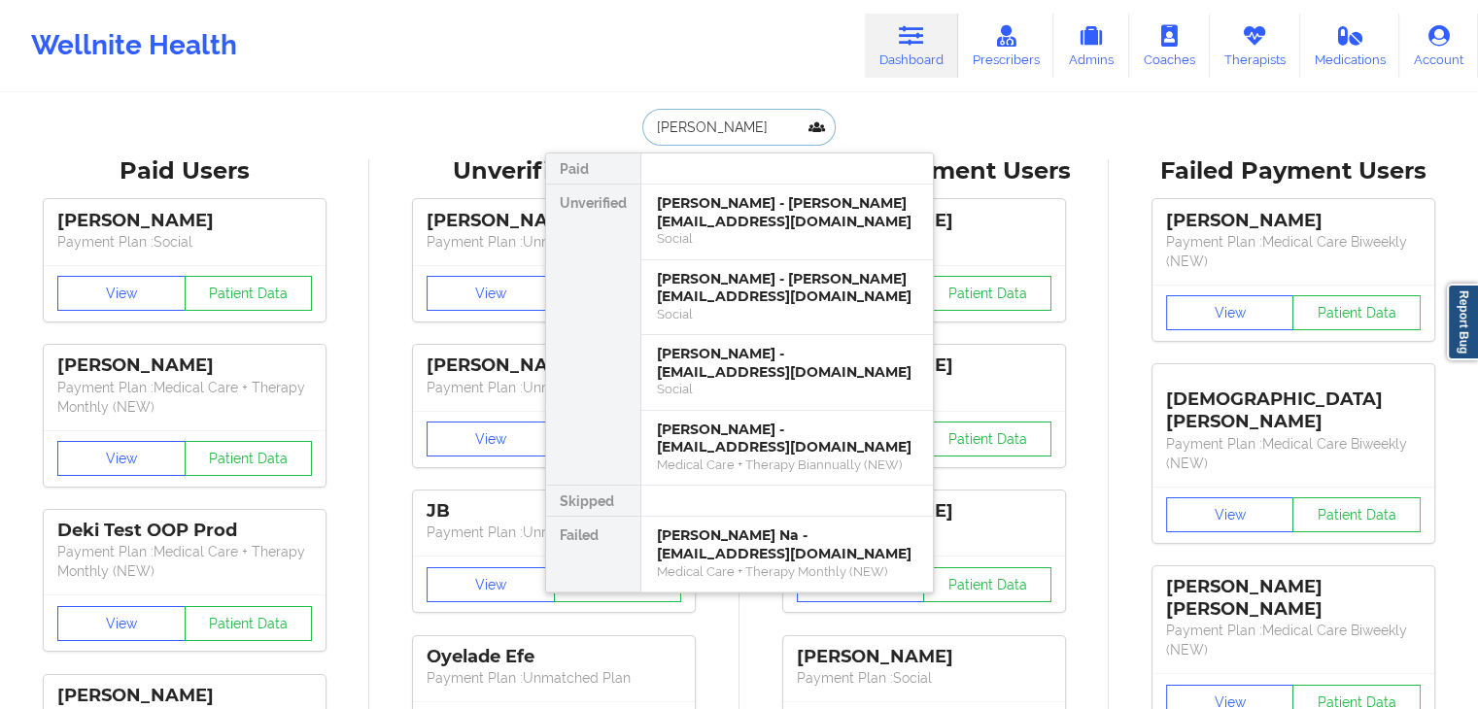
type input "[PERSON_NAME]"
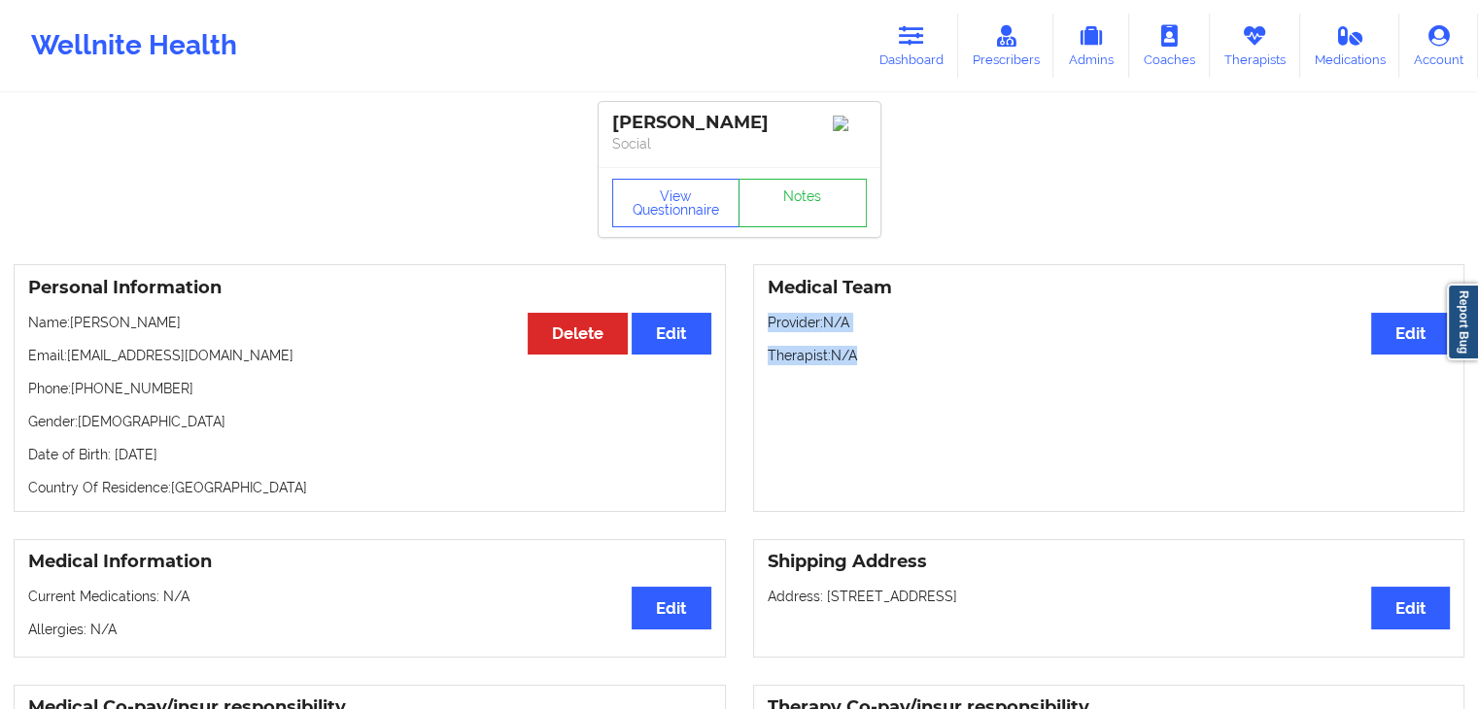
drag, startPoint x: 1452, startPoint y: 185, endPoint x: 1487, endPoint y: 257, distance: 80.8
click at [1475, 341] on body "Wellnite Health Dashboard Prescribers Admins Coaches Therapists Medications Acc…" at bounding box center [739, 354] width 1478 height 709
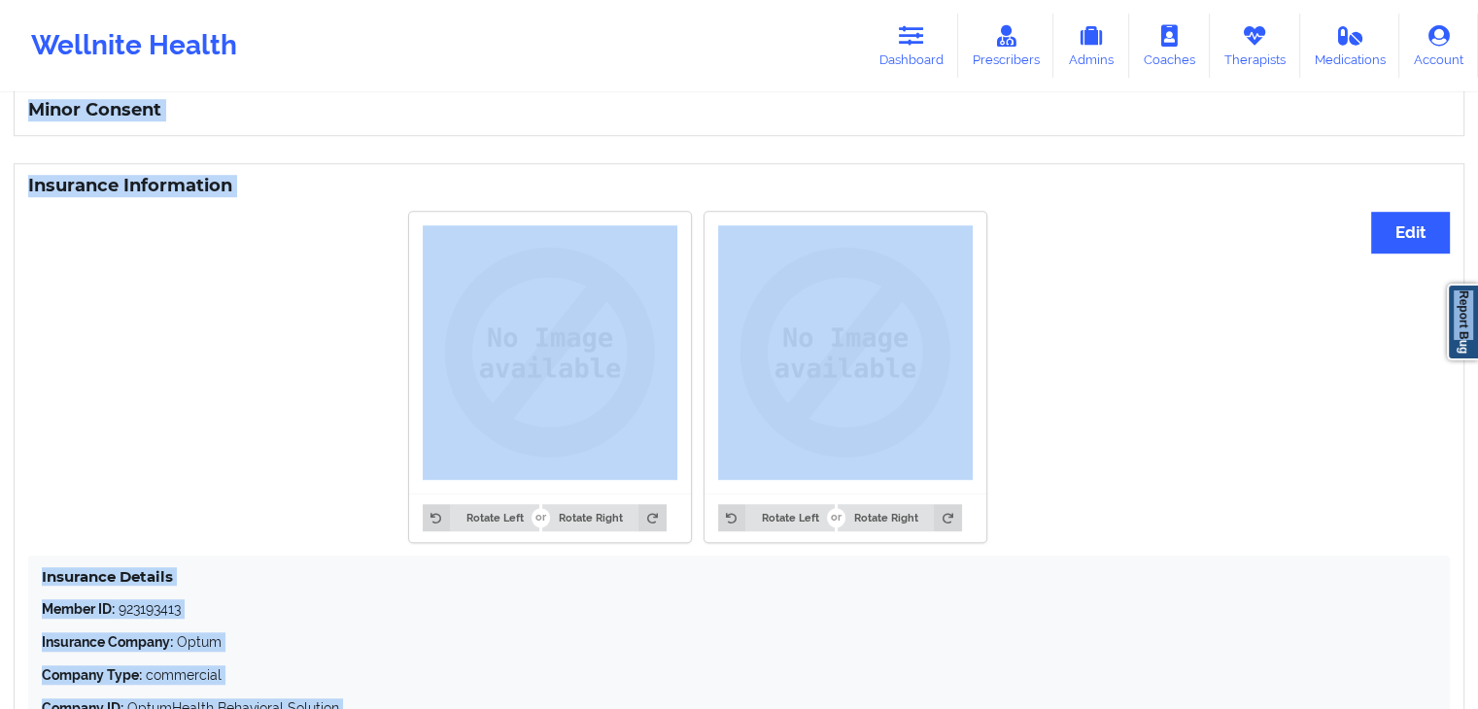
scroll to position [1276, 0]
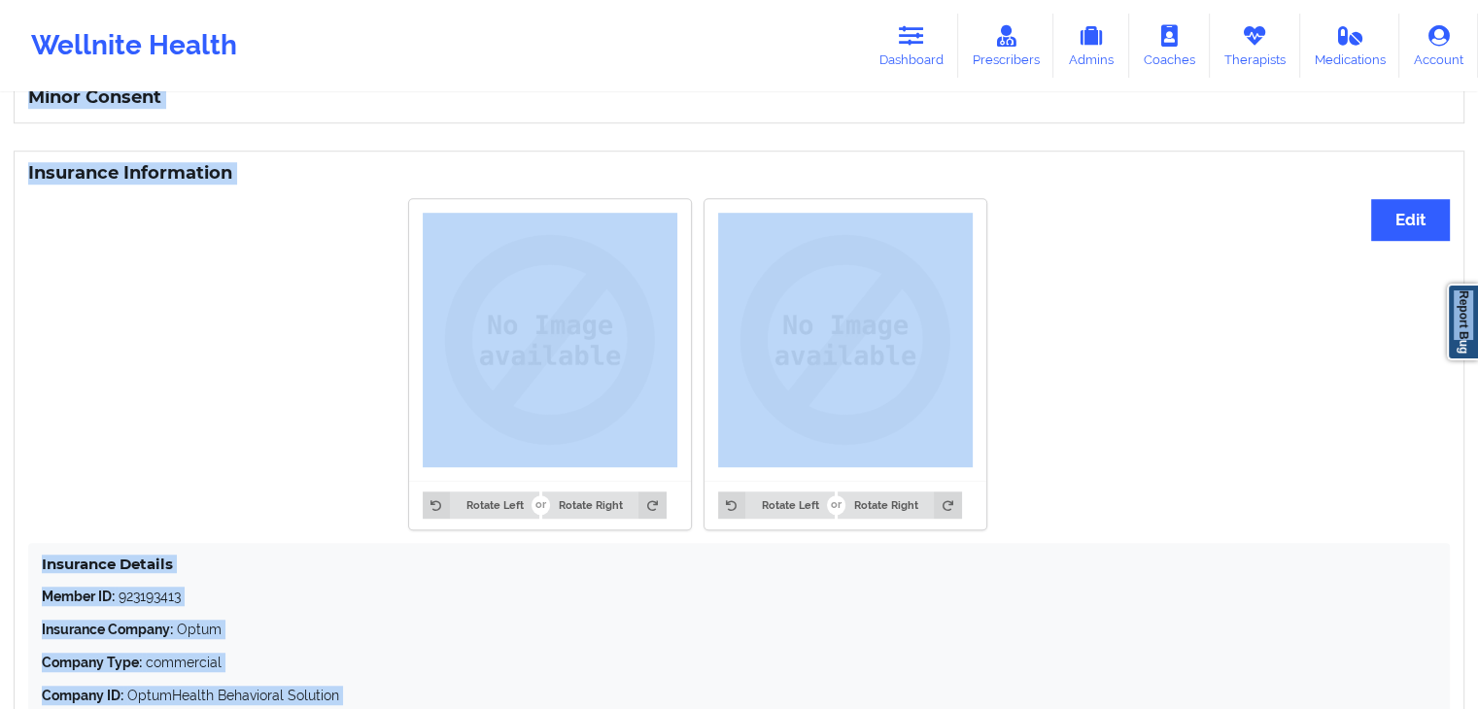
click at [1181, 549] on div "Insurance Details Member ID: 923193413 Insurance Company: Optum Company Type: c…" at bounding box center [738, 647] width 1421 height 209
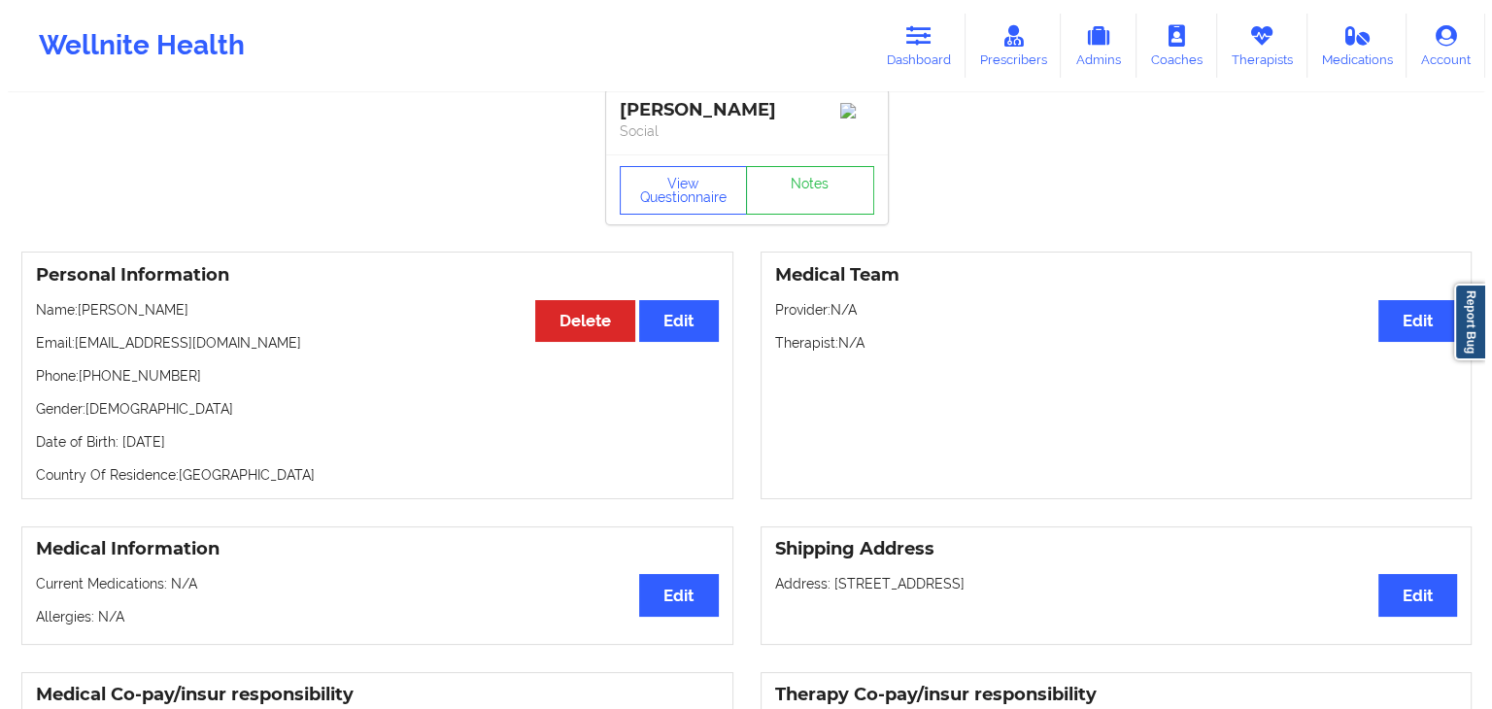
scroll to position [33, 0]
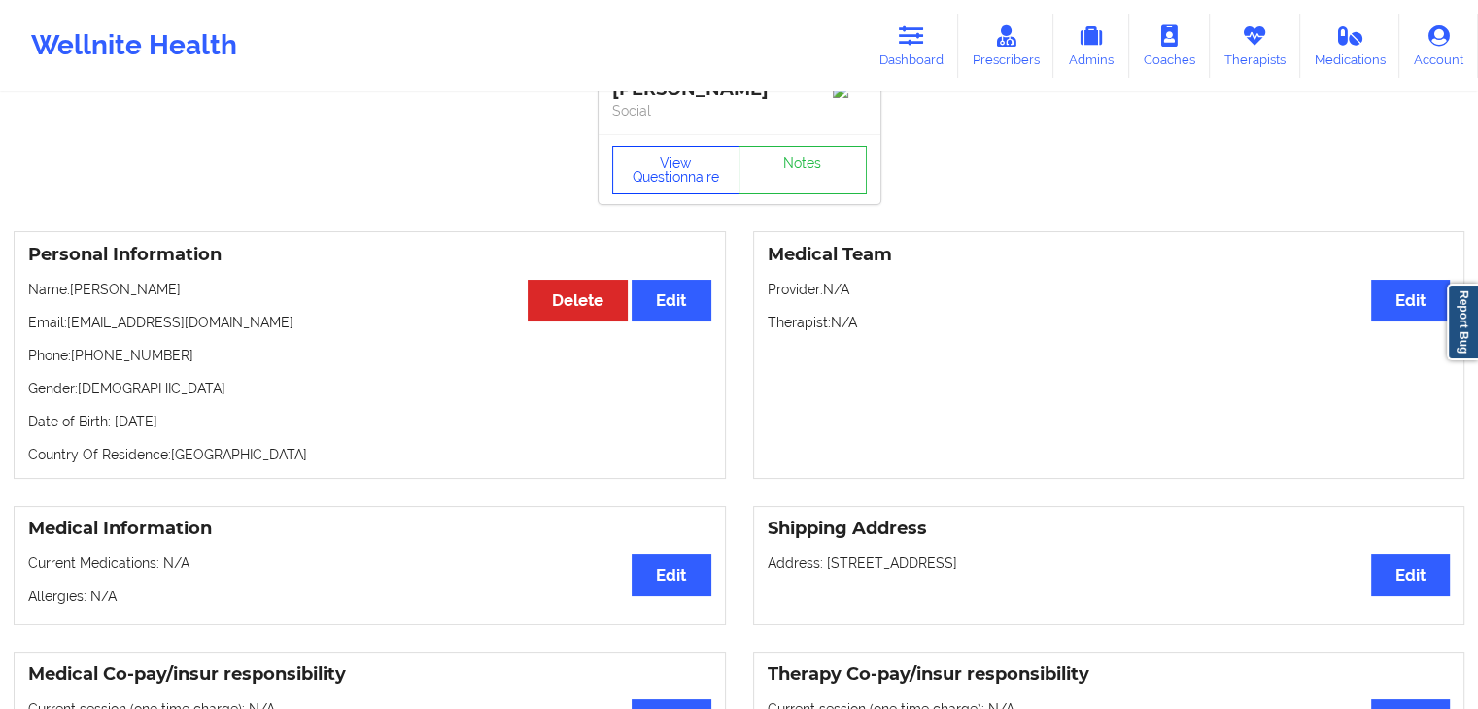
click at [643, 189] on button "View Questionnaire" at bounding box center [676, 170] width 128 height 49
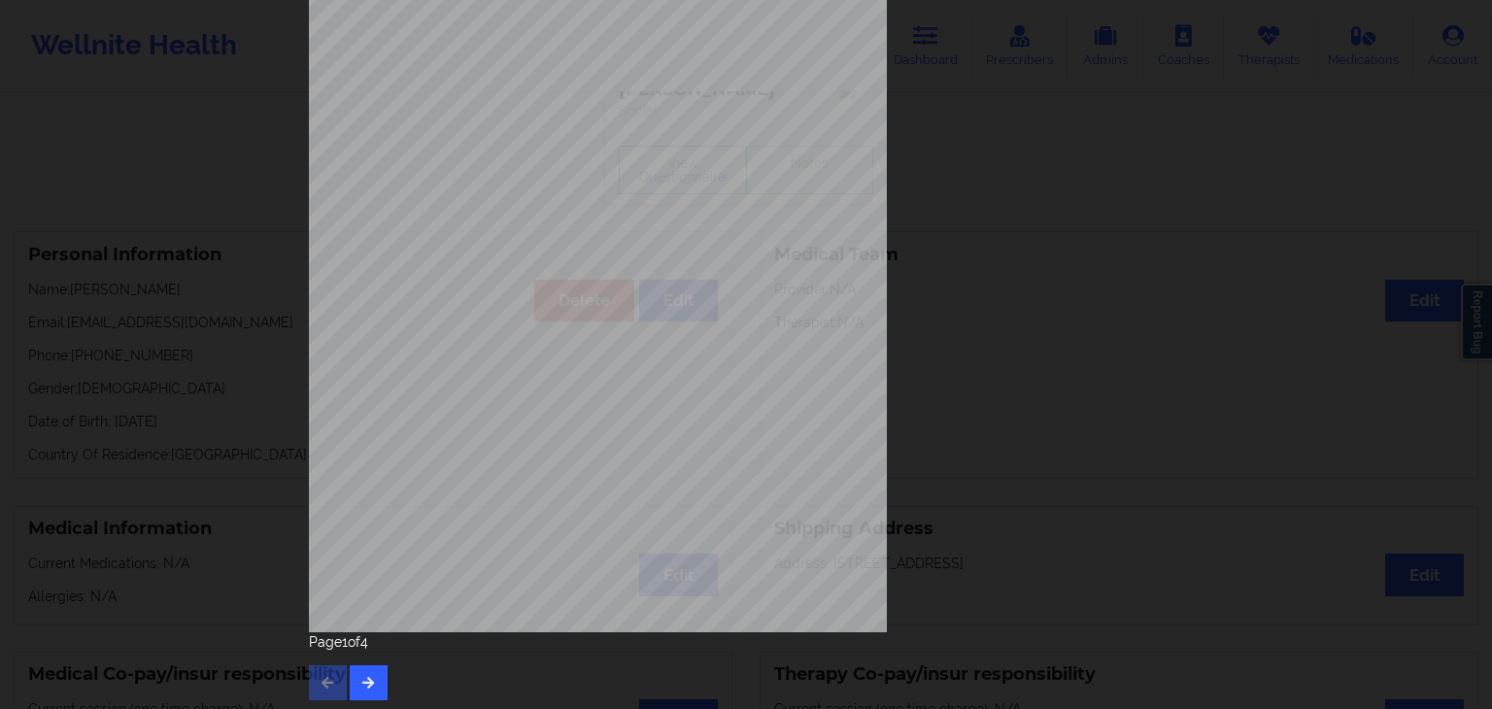
scroll to position [218, 0]
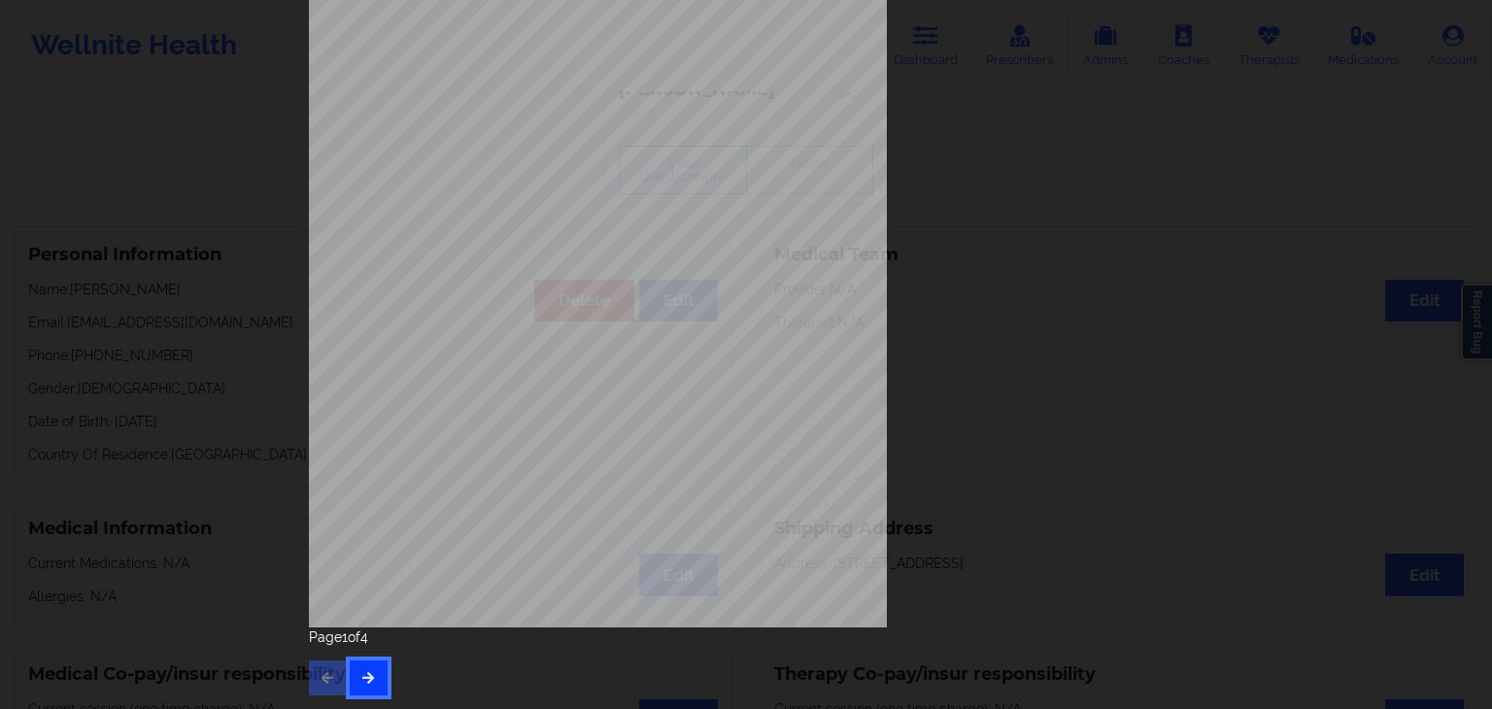
click at [350, 685] on button "button" at bounding box center [369, 678] width 38 height 35
click at [371, 674] on icon "button" at bounding box center [368, 677] width 17 height 12
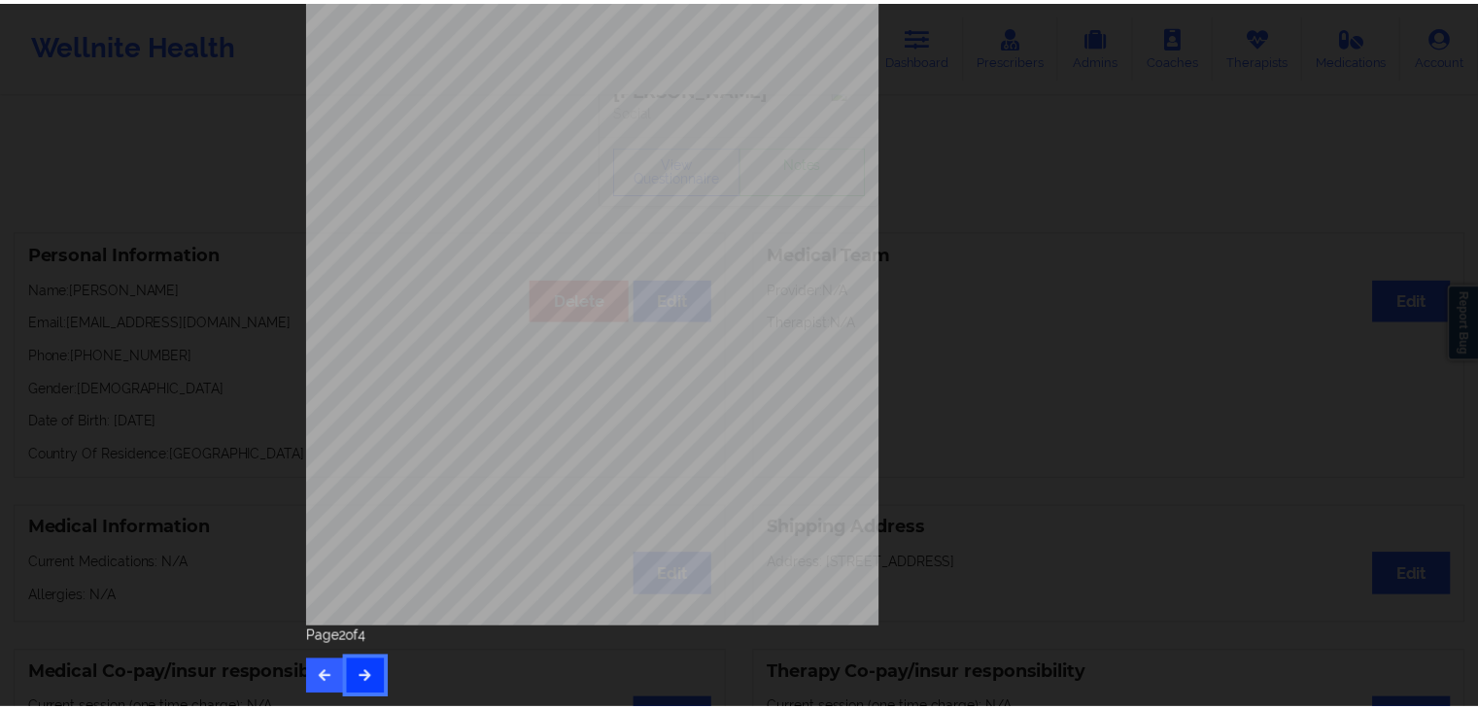
scroll to position [0, 0]
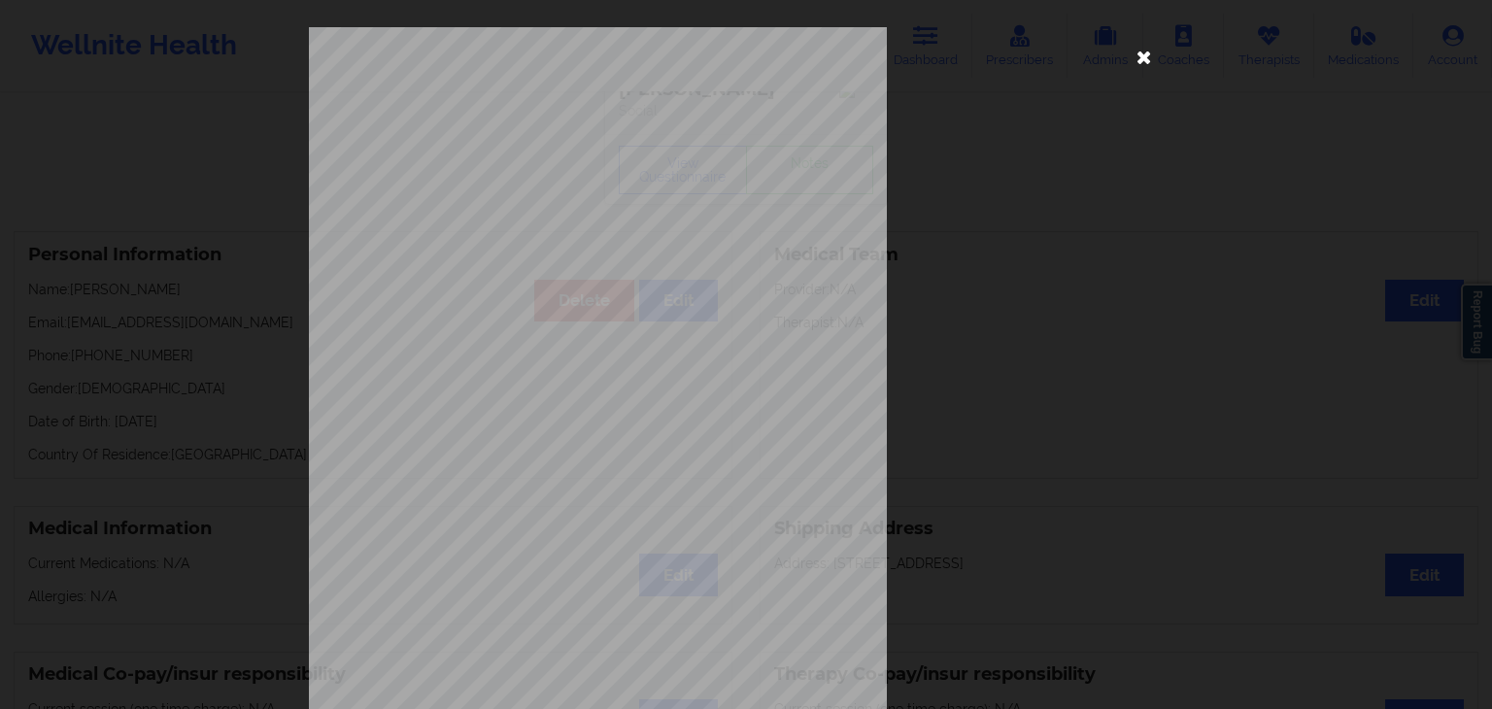
click at [1148, 57] on icon at bounding box center [1144, 56] width 31 height 31
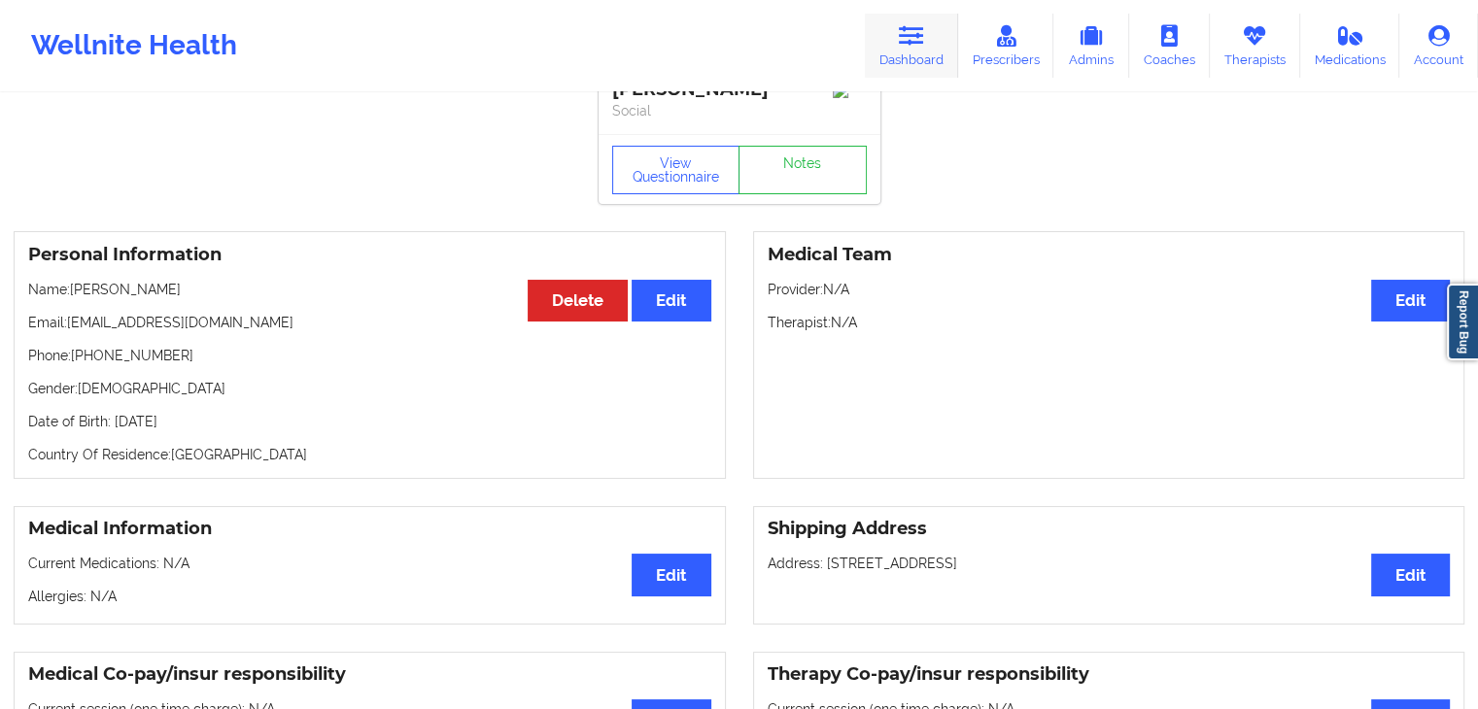
click at [905, 33] on icon at bounding box center [911, 35] width 25 height 21
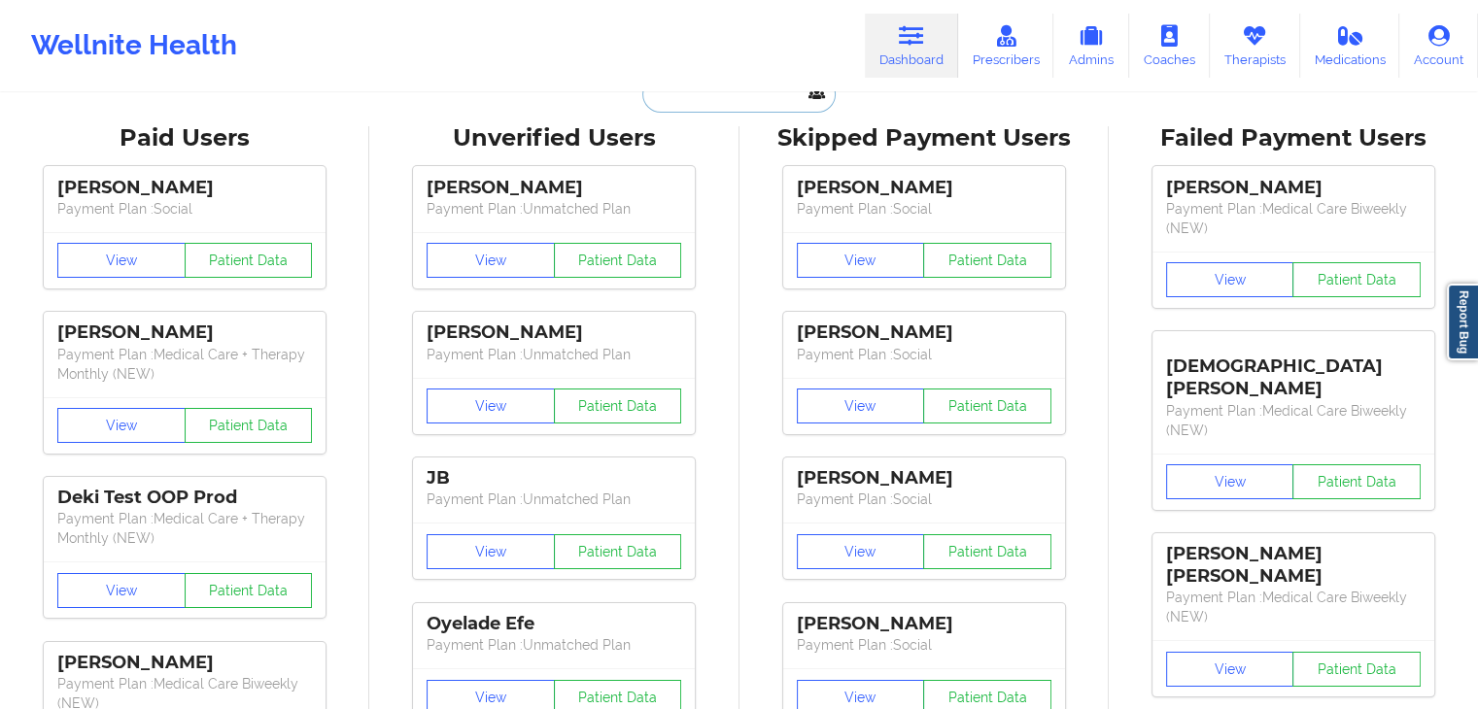
click at [702, 109] on input "text" at bounding box center [738, 94] width 192 height 37
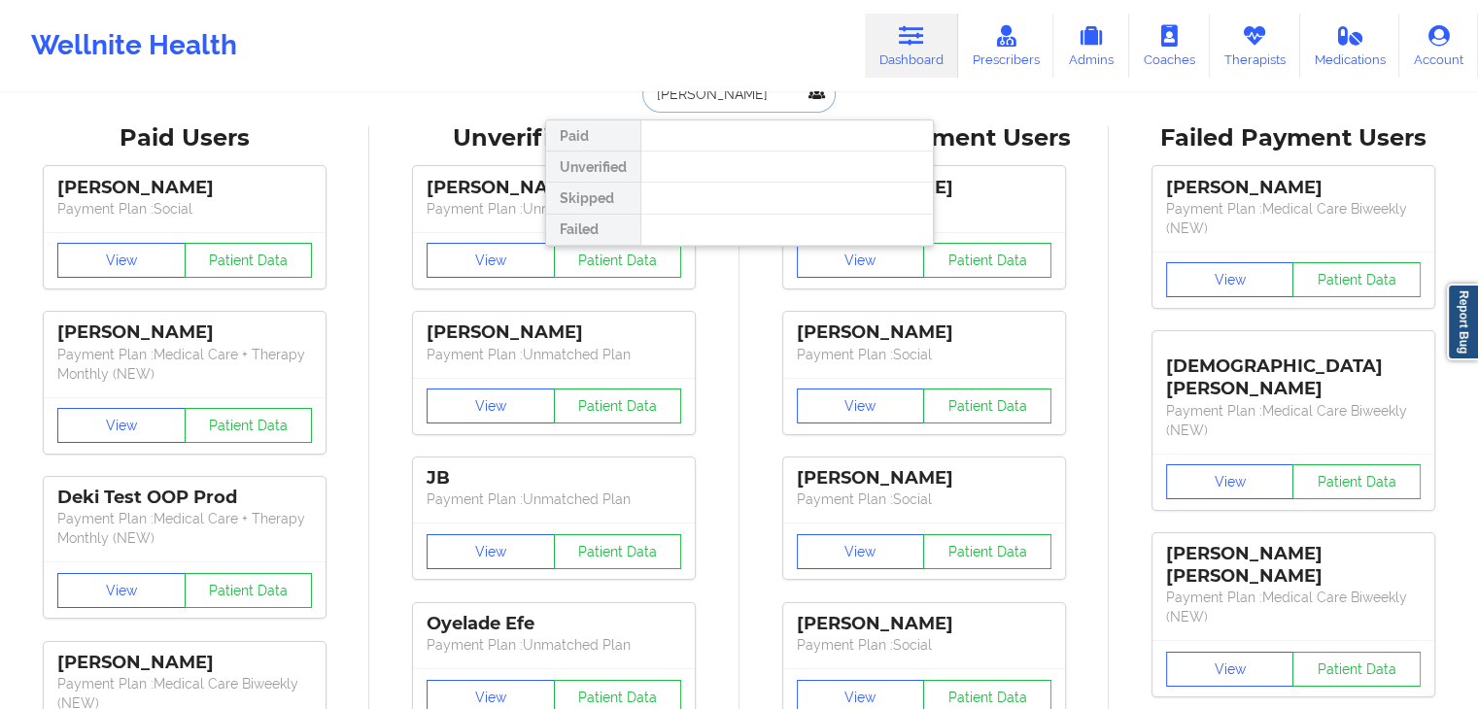
type input "[PERSON_NAME]"
